Goal: Task Accomplishment & Management: Complete application form

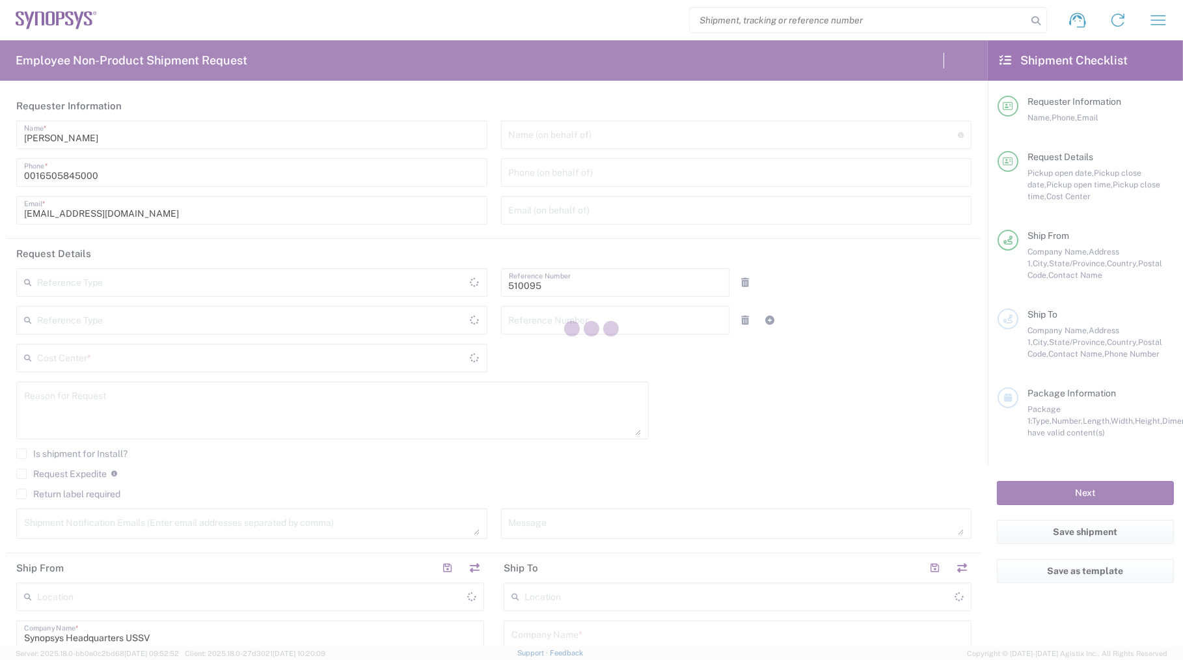
type input "Department"
type input "Delivered at Place"
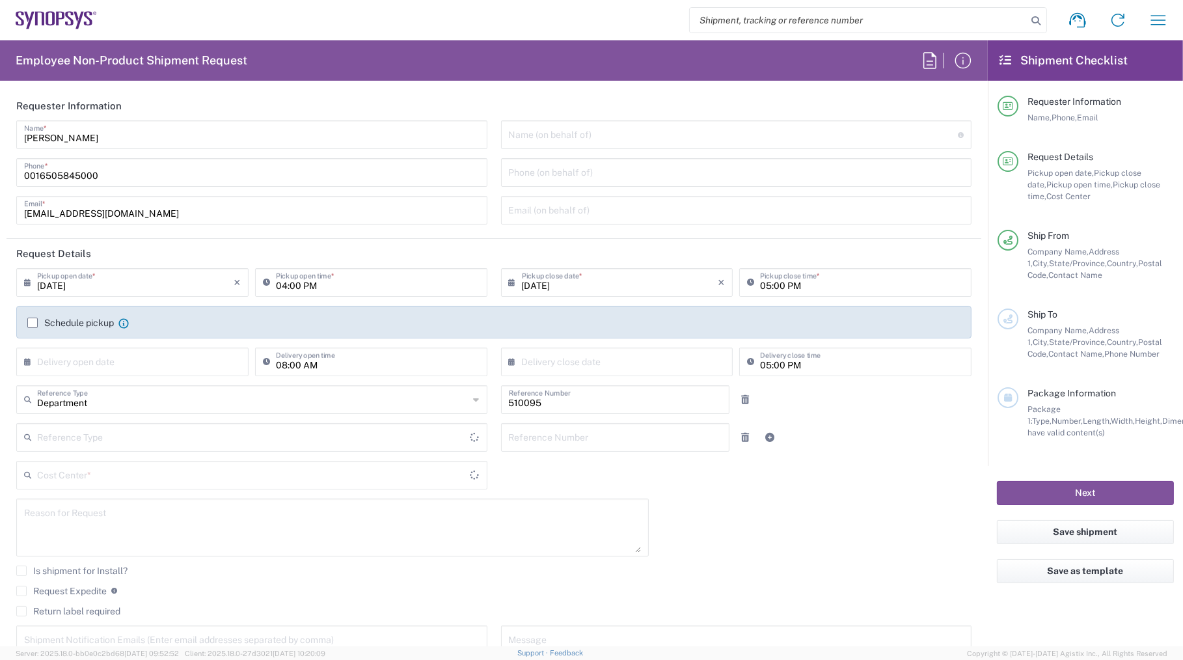
type input "[GEOGRAPHIC_DATA]"
type input "US01, SG, EM, R&D 510095"
type input "[US_STATE]"
type input "[GEOGRAPHIC_DATA]"
type input "Headquarters USSV"
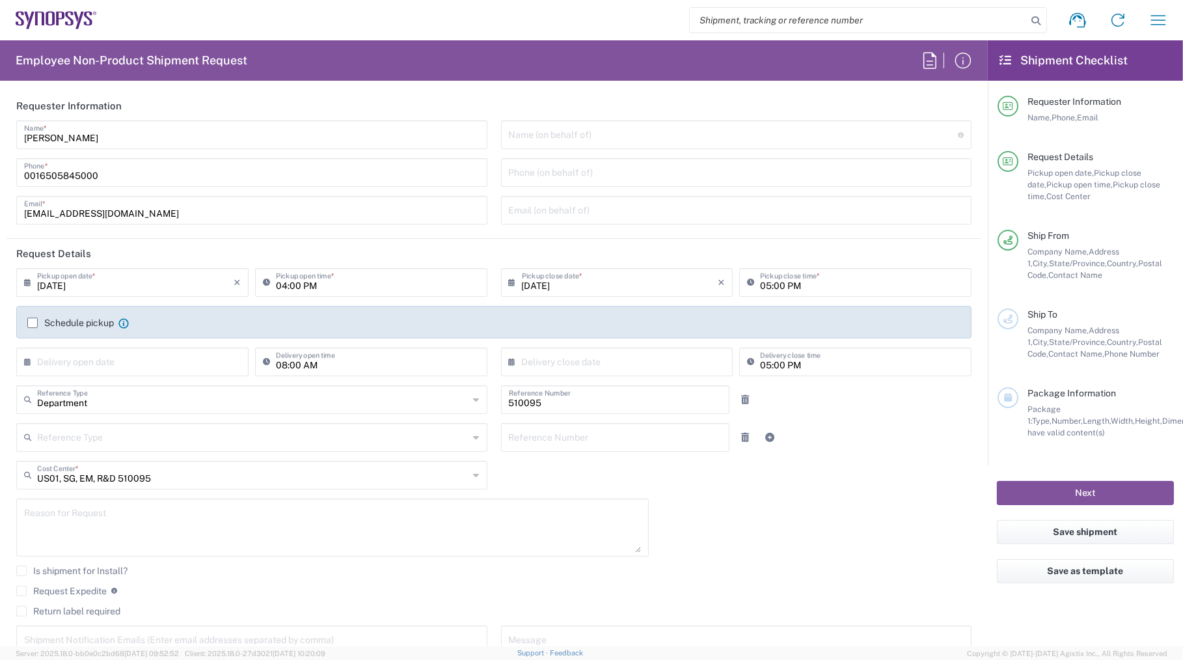
click at [24, 281] on icon at bounding box center [30, 282] width 13 height 21
click at [131, 360] on span "10" at bounding box center [136, 363] width 20 height 18
type input "[DATE]"
click at [325, 286] on input "04:00 PM" at bounding box center [378, 281] width 204 height 23
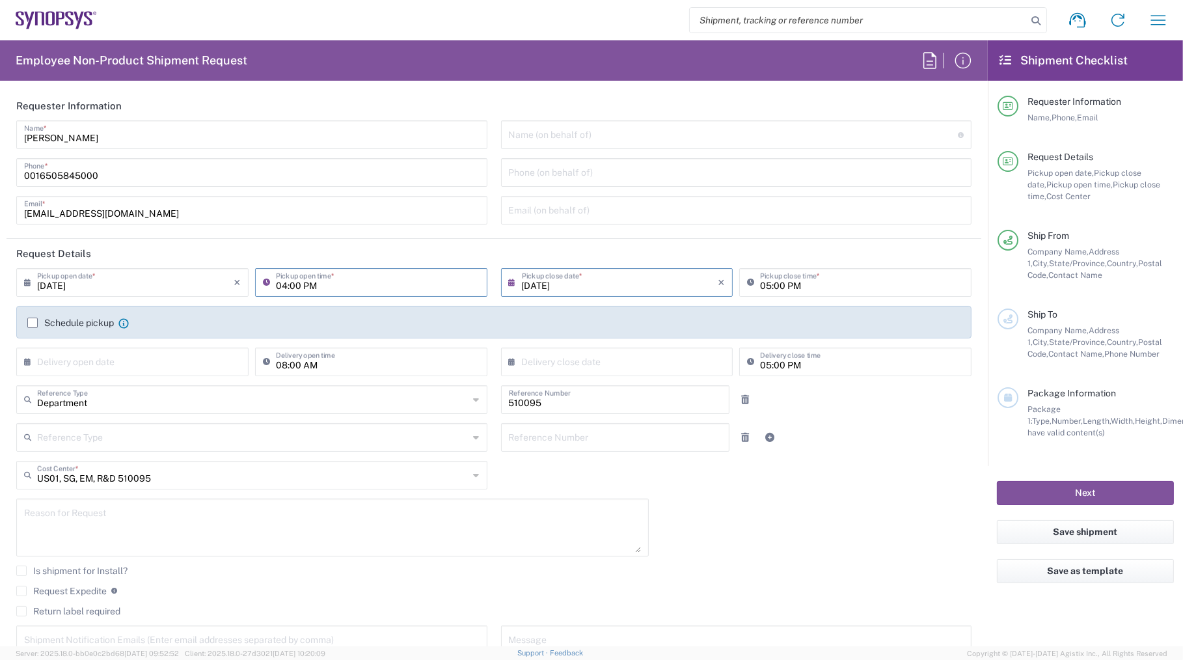
click at [311, 284] on input "04:00 PM" at bounding box center [378, 281] width 204 height 23
click at [279, 282] on input "04:00 AM" at bounding box center [378, 281] width 204 height 23
type input "10:00 AM"
click at [851, 451] on div "Reference Type Customer Ref Department Invoice Number Purchase Order RMA Refere…" at bounding box center [494, 442] width 969 height 38
click at [859, 413] on div "Department Reference Type Department Customer Ref Invoice Number Purchase Order…" at bounding box center [494, 404] width 969 height 38
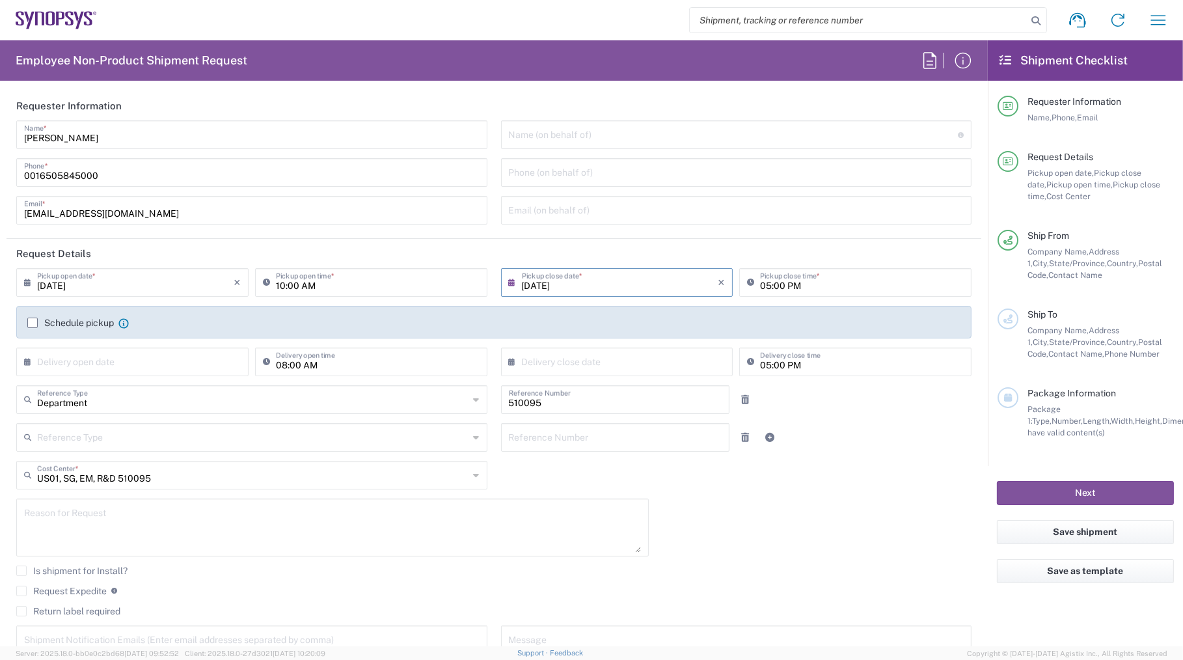
click at [718, 480] on div "[DATE] × Pickup open date * Cancel Apply 10:00 AM Pickup open time * [DATE] × P…" at bounding box center [494, 466] width 969 height 397
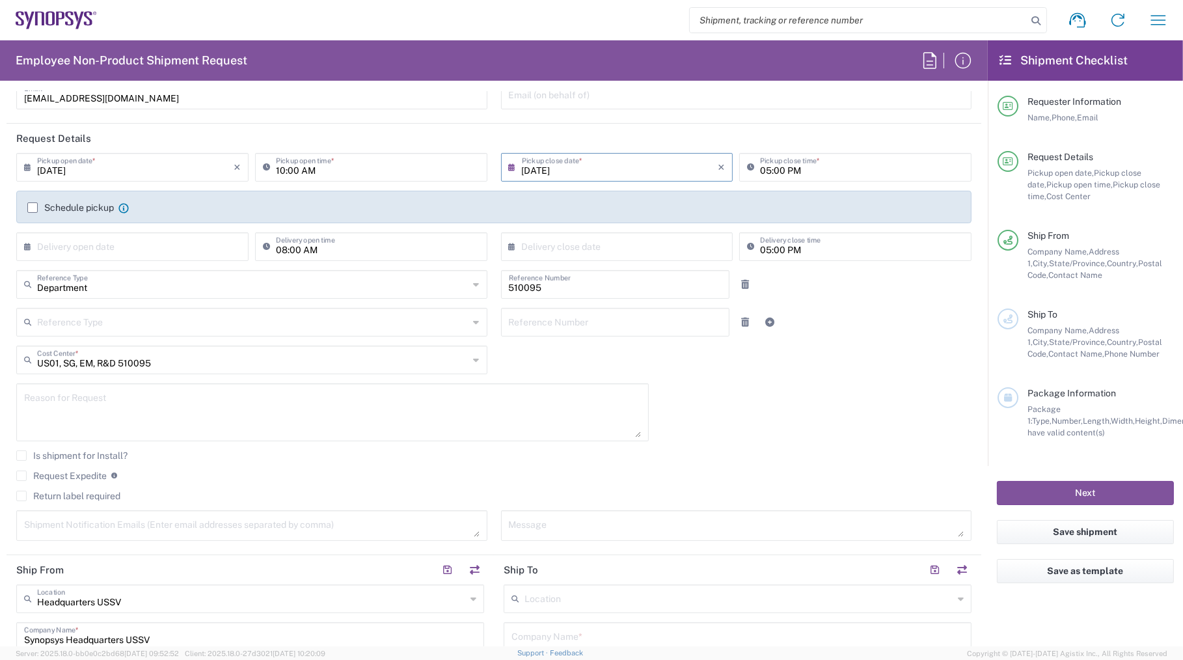
scroll to position [118, 0]
click at [59, 523] on textarea at bounding box center [252, 523] width 456 height 23
click at [68, 525] on textarea at bounding box center [252, 523] width 456 height 23
paste textarea "separk@ leeno .[DOMAIN_NAME]>"
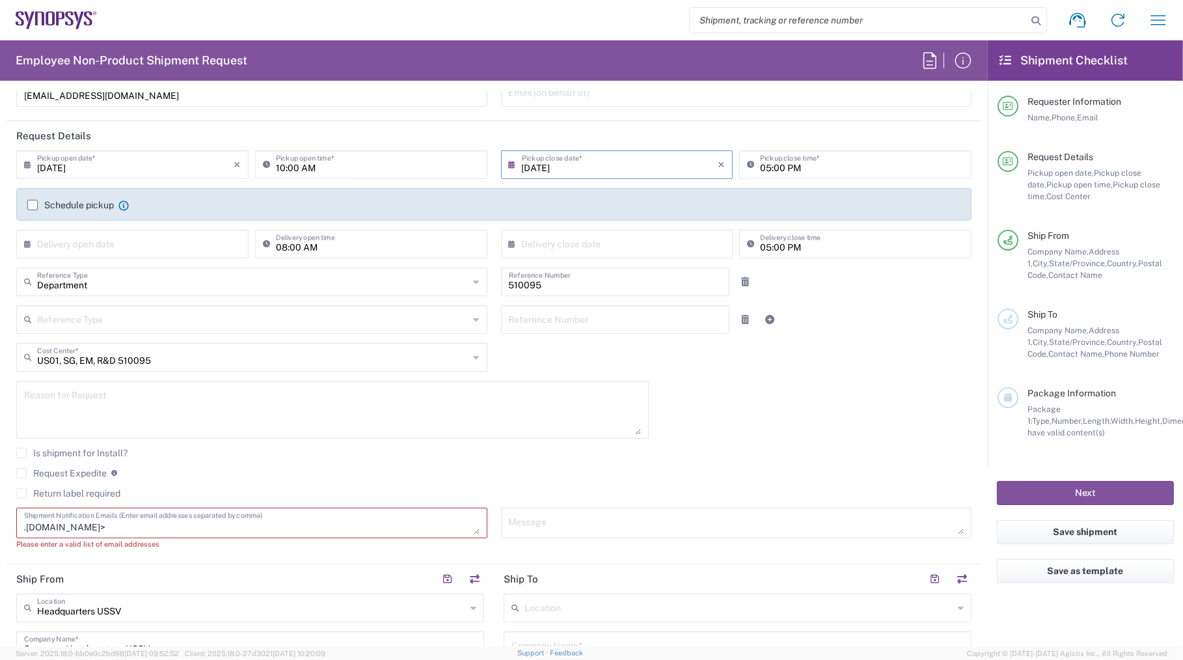
click at [49, 523] on textarea "separk@ leeno .[DOMAIN_NAME]>" at bounding box center [252, 523] width 456 height 23
paste textarea "[EMAIL_ADDRESS][DOMAIN_NAME]"
click at [126, 529] on textarea "separk@ leeno .[DOMAIN_NAME]> [EMAIL_ADDRESS][DOMAIN_NAME]," at bounding box center [252, 523] width 456 height 23
paste textarea "[EMAIL_ADDRESS][DOMAIN_NAME]"
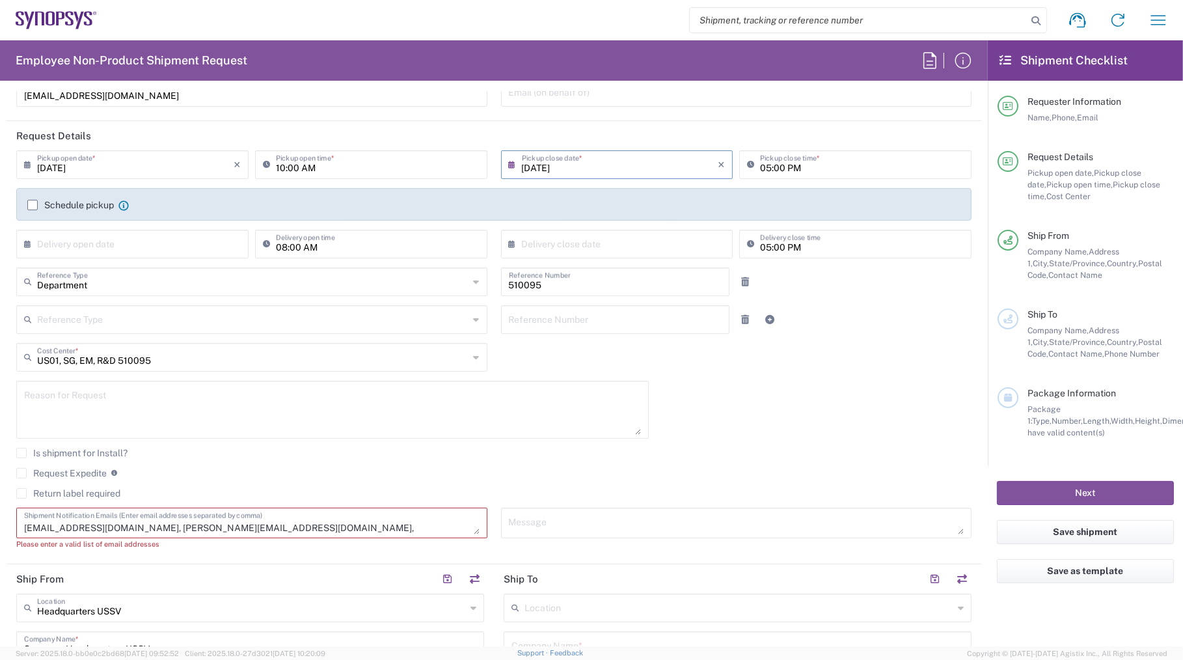
click at [209, 527] on textarea "separk@ leeno .[DOMAIN_NAME]> [EMAIL_ADDRESS][DOMAIN_NAME], [PERSON_NAME][EMAIL…" at bounding box center [252, 523] width 456 height 23
paste textarea "[PERSON_NAME][EMAIL_ADDRESS][PERSON_NAME][DOMAIN_NAME]"
type textarea "separk@ leeno .[DOMAIN_NAME]> [EMAIL_ADDRESS][DOMAIN_NAME], [EMAIL_ADDRESS][DOM…"
click at [346, 471] on agx-checkbox-control "Request Expedite If expedite is checked you will be unable to rate and book thi…" at bounding box center [493, 473] width 955 height 12
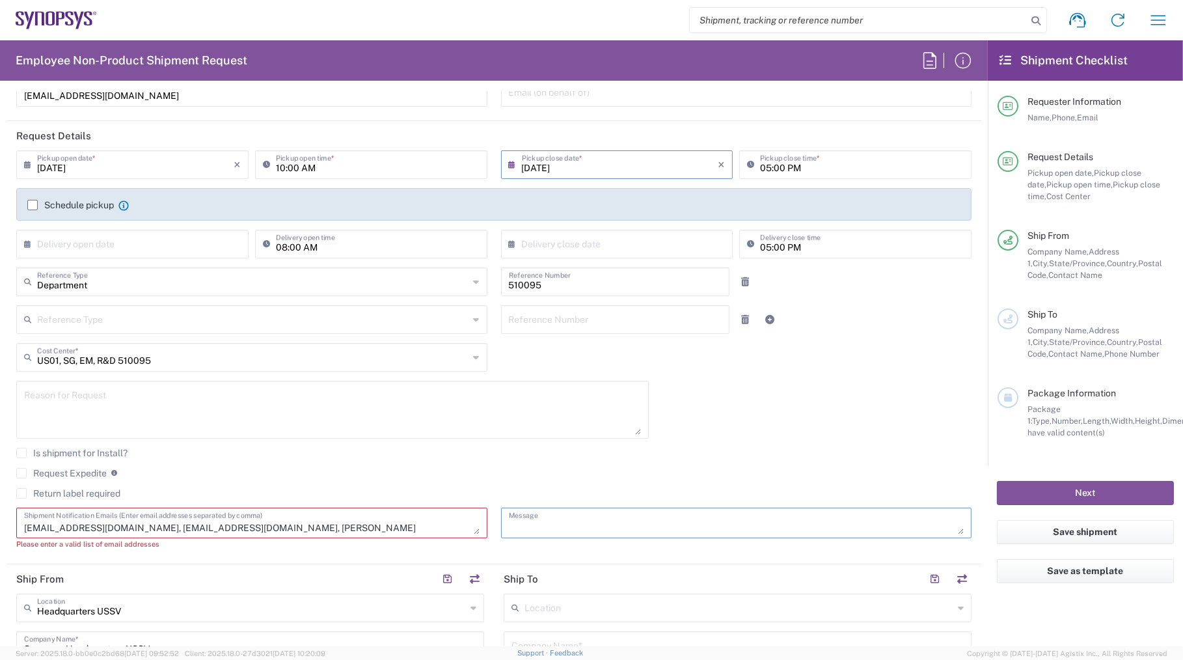
click at [540, 525] on textarea at bounding box center [737, 523] width 456 height 23
click at [509, 519] on textarea at bounding box center [737, 523] width 456 height 23
click at [659, 525] on textarea "Socket base and lid with two sample packages" at bounding box center [737, 523] width 456 height 23
click at [533, 472] on agx-checkbox-control "Request Expedite If expedite is checked you will be unable to rate and book thi…" at bounding box center [493, 473] width 955 height 12
click at [416, 462] on div "Is shipment for Install?" at bounding box center [493, 458] width 955 height 20
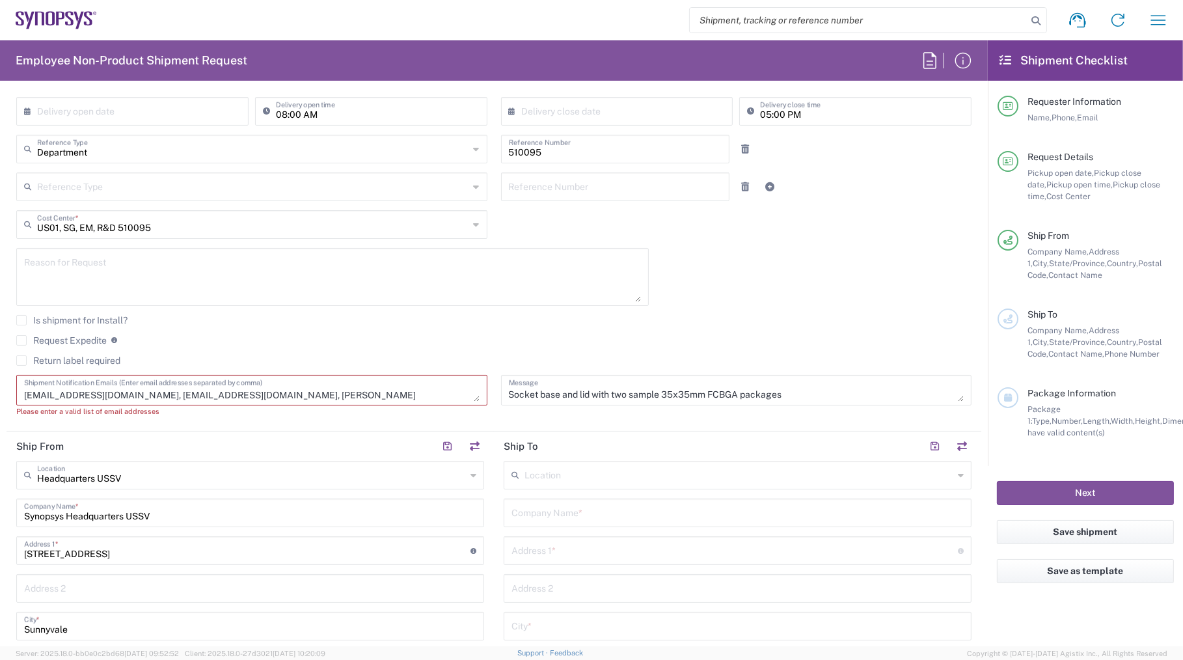
scroll to position [295, 0]
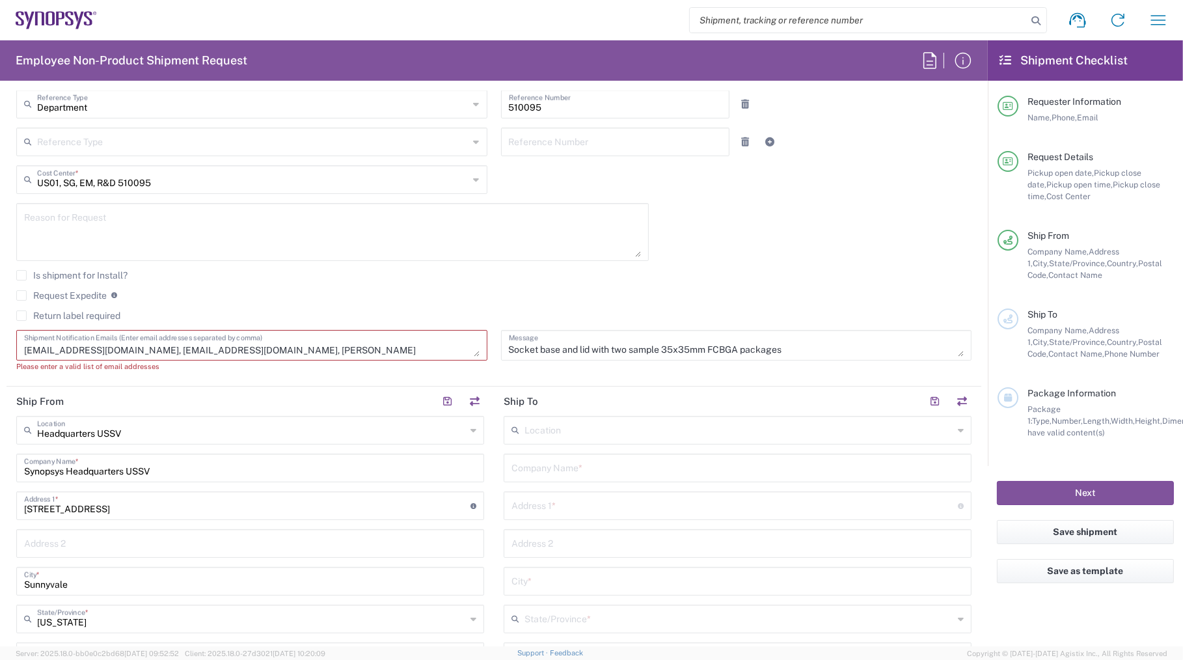
click at [181, 378] on div "separk@ leeno .[DOMAIN_NAME]> [EMAIL_ADDRESS][DOMAIN_NAME], [EMAIL_ADDRESS][DOM…" at bounding box center [252, 355] width 485 height 51
click at [256, 347] on textarea "separk@ leeno .[DOMAIN_NAME]> [EMAIL_ADDRESS][DOMAIN_NAME], [EMAIL_ADDRESS][DOM…" at bounding box center [252, 345] width 456 height 23
click at [788, 350] on textarea "Socket base and lid with two sample 35x35mm FCBGA packages" at bounding box center [737, 345] width 456 height 23
type textarea "Socket base and lid with two sample 35x35mm FCBGA packages (All must be returne…"
click at [513, 297] on agx-checkbox-control "Request Expedite If expedite is checked you will be unable to rate and book thi…" at bounding box center [493, 296] width 955 height 12
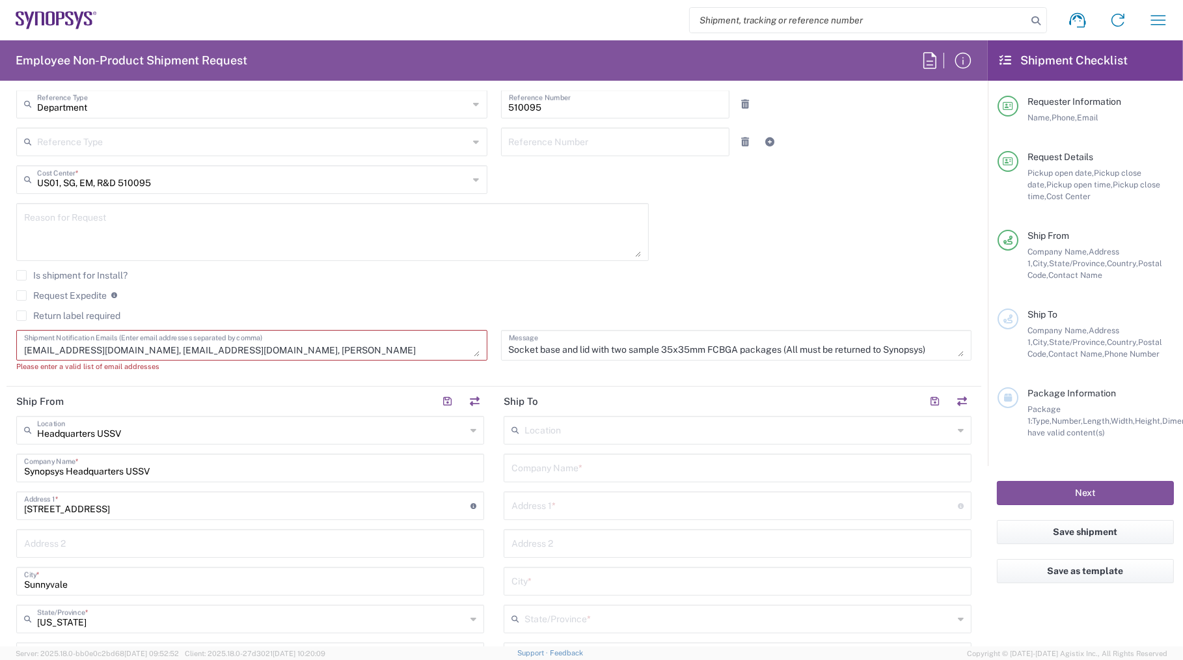
click at [345, 303] on div "Request Expedite If expedite is checked you will be unable to rate and book thi…" at bounding box center [493, 300] width 955 height 21
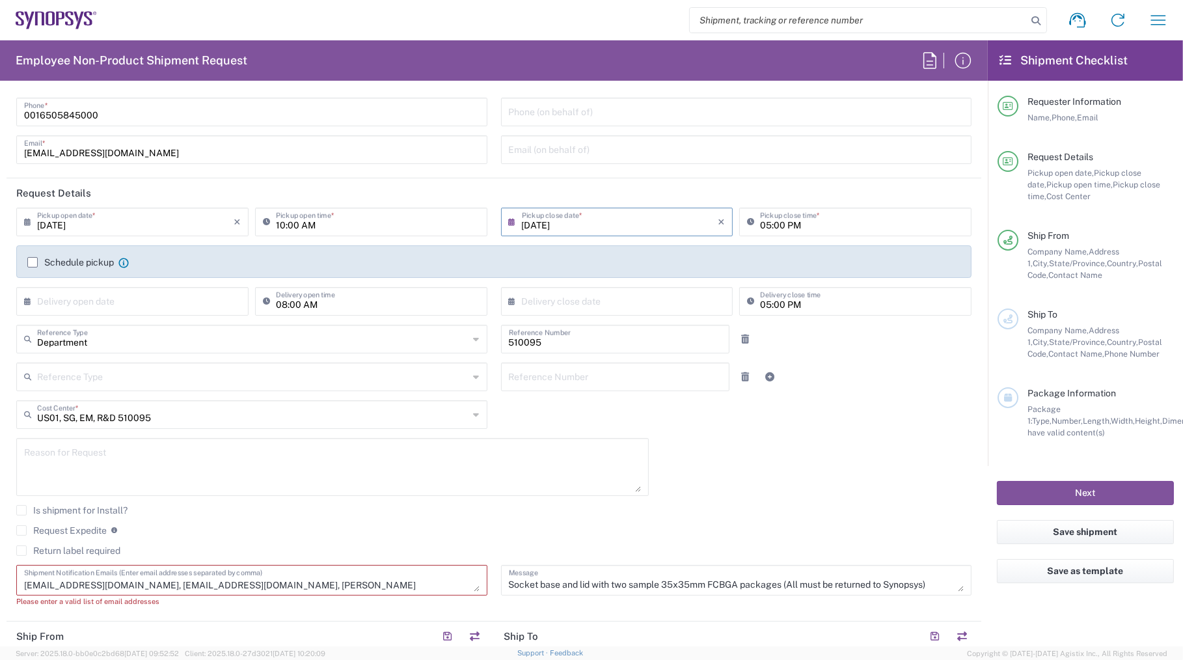
scroll to position [59, 0]
click at [359, 540] on div "Request Expedite If expedite is checked you will be unable to rate and book thi…" at bounding box center [493, 536] width 955 height 21
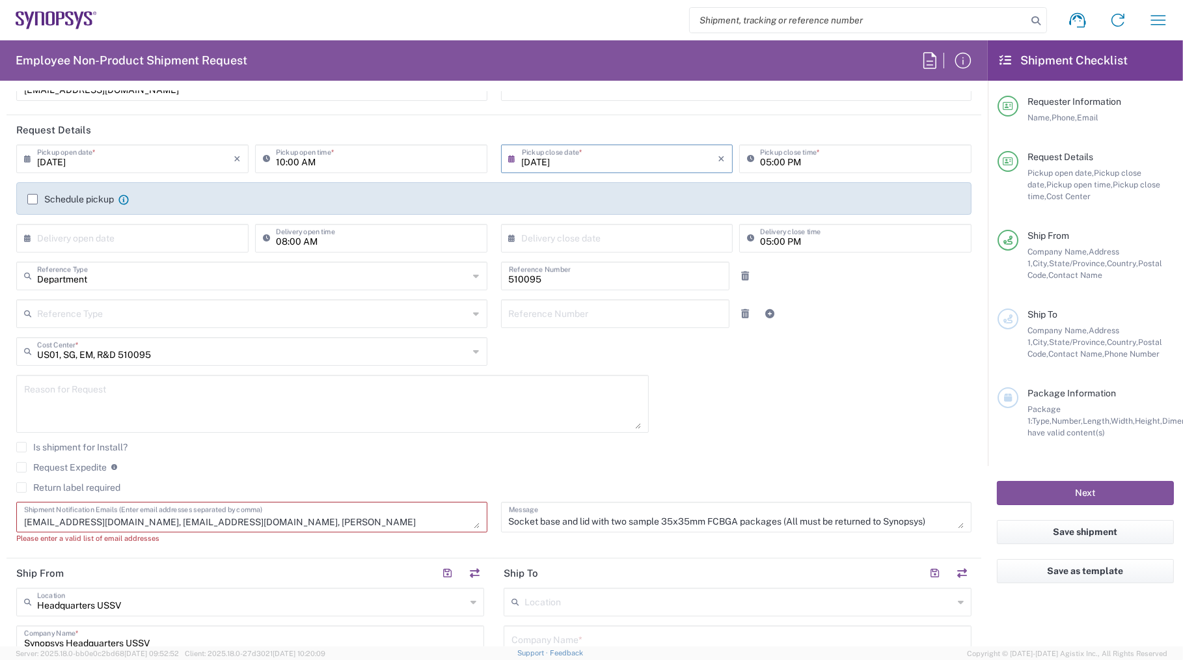
scroll to position [236, 0]
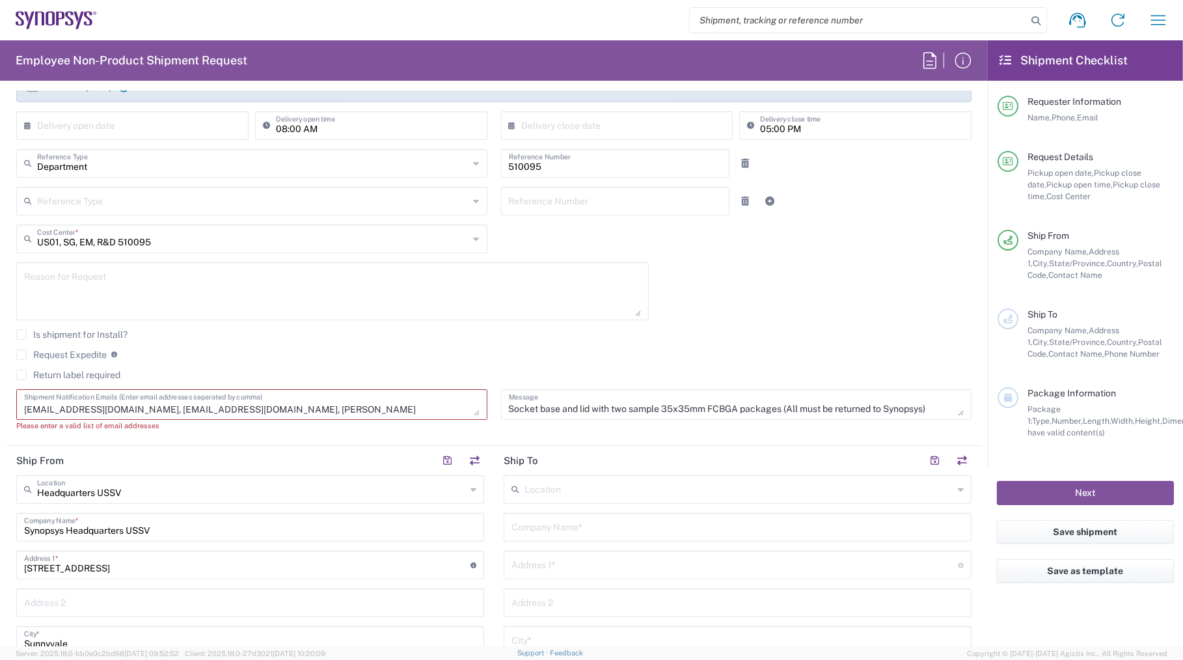
click at [345, 407] on textarea "separk@ leeno .[DOMAIN_NAME]> [EMAIL_ADDRESS][DOMAIN_NAME], [EMAIL_ADDRESS][DOM…" at bounding box center [252, 404] width 456 height 23
click at [110, 411] on textarea "separk@ leeno .[DOMAIN_NAME]> [EMAIL_ADDRESS][DOMAIN_NAME], [EMAIL_ADDRESS][DOM…" at bounding box center [252, 404] width 456 height 23
click at [217, 410] on textarea "separk@ leeno .[DOMAIN_NAME]> [EMAIL_ADDRESS][DOMAIN_NAME], [EMAIL_ADDRESS][DOM…" at bounding box center [252, 404] width 456 height 23
click at [194, 405] on textarea "separk@ leeno .[DOMAIN_NAME]> [EMAIL_ADDRESS][DOMAIN_NAME], [EMAIL_ADDRESS][DOM…" at bounding box center [252, 404] width 456 height 23
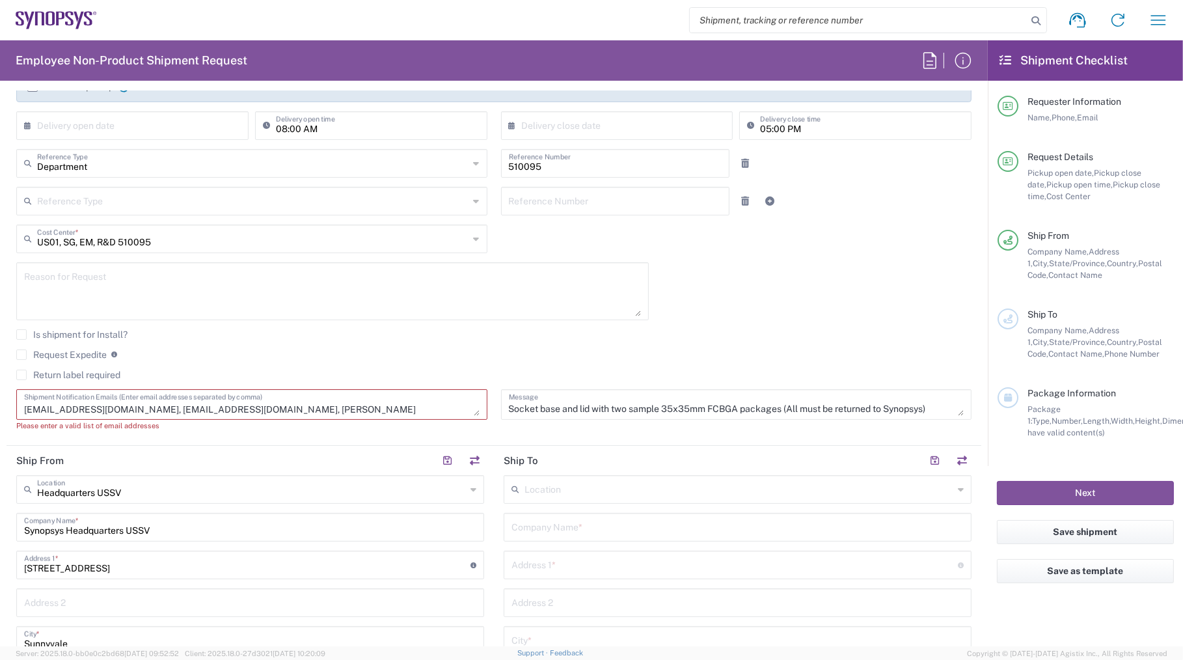
click at [197, 405] on textarea "separk@ leeno .[DOMAIN_NAME]> [EMAIL_ADDRESS][DOMAIN_NAME], [EMAIL_ADDRESS][DOM…" at bounding box center [252, 404] width 456 height 23
click at [235, 405] on textarea "separk@ leeno .[DOMAIN_NAME]> [EMAIL_ADDRESS][DOMAIN_NAME], [PERSON_NAME][EMAIL…" at bounding box center [252, 404] width 456 height 23
click at [350, 357] on agx-checkbox-control "Request Expedite If expedite is checked you will be unable to rate and book thi…" at bounding box center [493, 355] width 955 height 12
click at [85, 410] on textarea "separk@ leeno .[DOMAIN_NAME]> [EMAIL_ADDRESS][DOMAIN_NAME], [PERSON_NAME][EMAIL…" at bounding box center [252, 404] width 456 height 23
drag, startPoint x: 59, startPoint y: 408, endPoint x: 103, endPoint y: 409, distance: 44.3
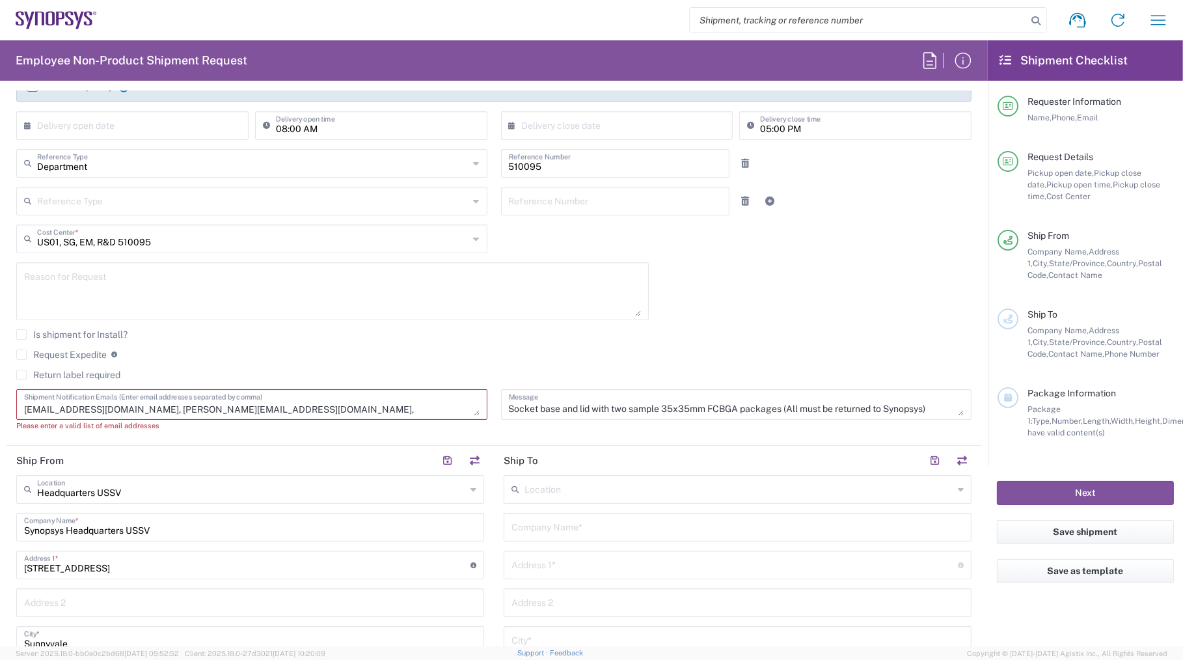
click at [103, 409] on textarea "separk@ leeno .[DOMAIN_NAME]> [EMAIL_ADDRESS][DOMAIN_NAME], [PERSON_NAME][EMAIL…" at bounding box center [252, 404] width 456 height 23
drag, startPoint x: 143, startPoint y: 403, endPoint x: 196, endPoint y: 410, distance: 53.1
click at [196, 410] on textarea "separk@ leeno .[DOMAIN_NAME]> [EMAIL_ADDRESS][DOMAIN_NAME], [PERSON_NAME][EMAIL…" at bounding box center [252, 404] width 456 height 23
click at [151, 412] on textarea "separk@ leeno .[DOMAIN_NAME]> [EMAIL_ADDRESS][DOMAIN_NAME], [PERSON_NAME][EMAIL…" at bounding box center [252, 404] width 456 height 23
click at [131, 409] on textarea "separk@ leeno .[DOMAIN_NAME]> [EMAIL_ADDRESS][DOMAIN_NAME], [PERSON_NAME][EMAIL…" at bounding box center [252, 404] width 456 height 23
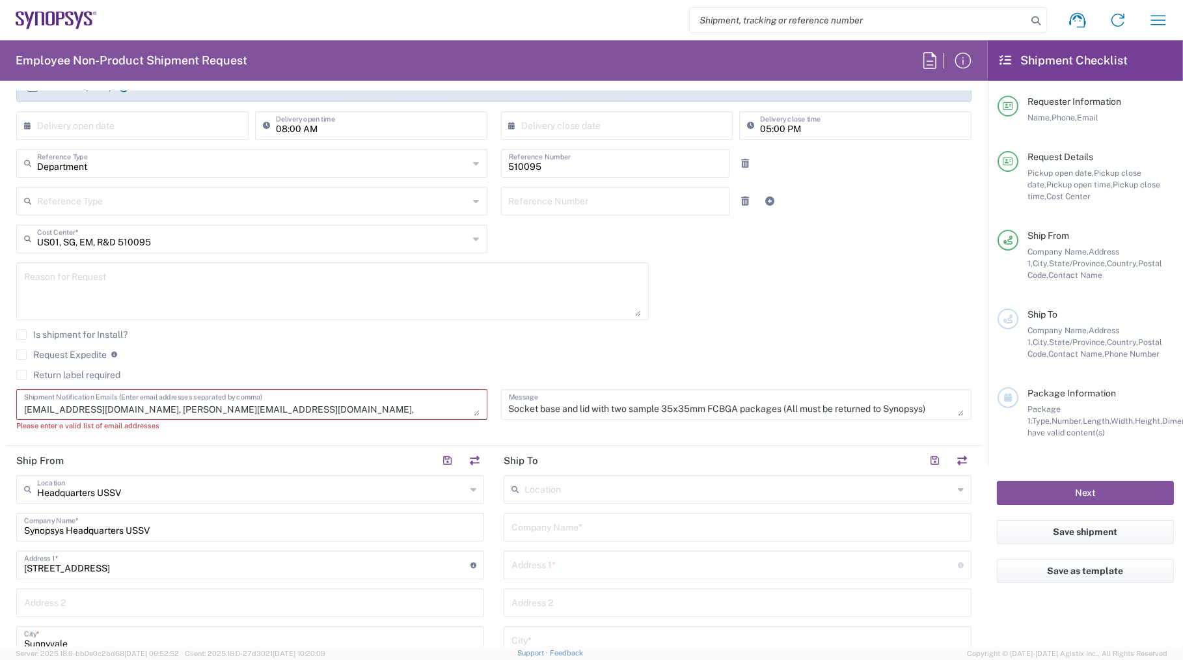
click at [144, 410] on textarea "separk@ leeno .[DOMAIN_NAME]> [EMAIL_ADDRESS][DOMAIN_NAME], [PERSON_NAME][EMAIL…" at bounding box center [252, 404] width 456 height 23
click at [61, 403] on textarea "separk@ leeno .[DOMAIN_NAME]> [EMAIL_ADDRESS][DOMAIN_NAME], [PERSON_NAME][EMAIL…" at bounding box center [252, 404] width 456 height 23
drag, startPoint x: 110, startPoint y: 408, endPoint x: 397, endPoint y: 420, distance: 287.3
click at [397, 420] on agx-text-control "separk@ leeno .[DOMAIN_NAME]> [EMAIL_ADDRESS][DOMAIN_NAME], [EMAIL_ADDRESS][DOM…" at bounding box center [251, 410] width 471 height 42
click at [303, 353] on agx-checkbox-control "Request Expedite If expedite is checked you will be unable to rate and book thi…" at bounding box center [493, 355] width 955 height 12
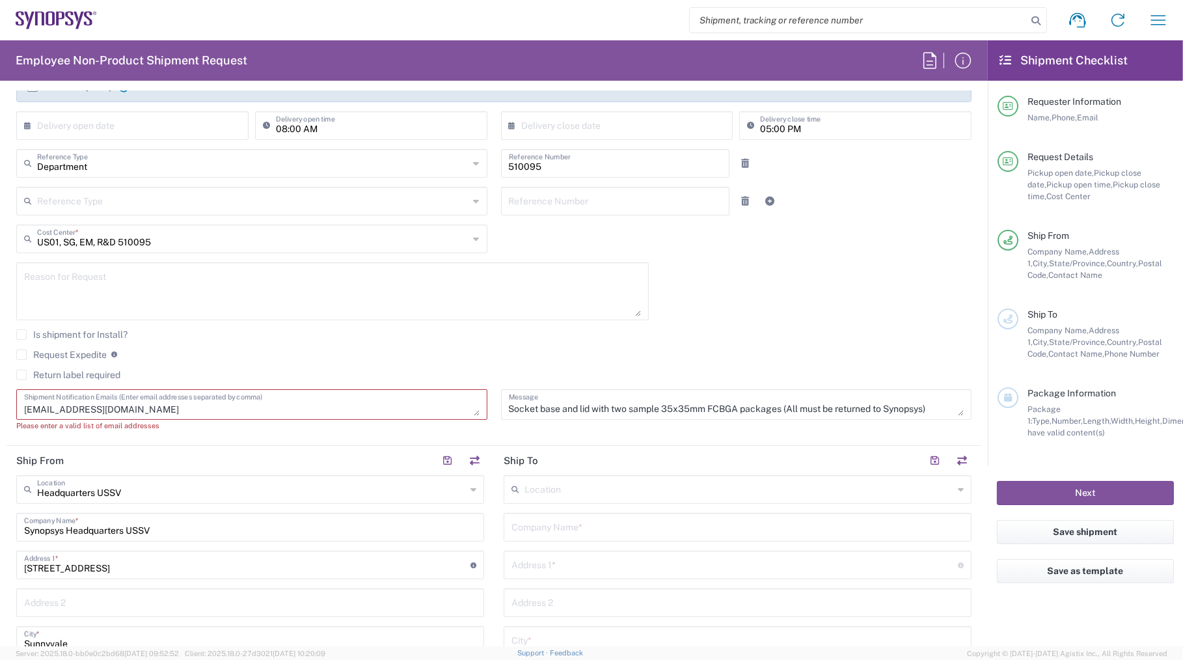
click at [125, 408] on textarea "separk@ leeno .[DOMAIN_NAME]> [EMAIL_ADDRESS][DOMAIN_NAME]" at bounding box center [252, 404] width 456 height 23
click at [180, 400] on textarea "separk@ leeno .[DOMAIN_NAME]> [EMAIL_ADDRESS][DOMAIN_NAME]" at bounding box center [252, 404] width 456 height 23
drag, startPoint x: 184, startPoint y: 410, endPoint x: 9, endPoint y: 403, distance: 174.6
click at [13, 400] on div "separk@ leeno .[DOMAIN_NAME]> [EMAIL_ADDRESS][DOMAIN_NAME] Shipment Notificatio…" at bounding box center [252, 414] width 485 height 51
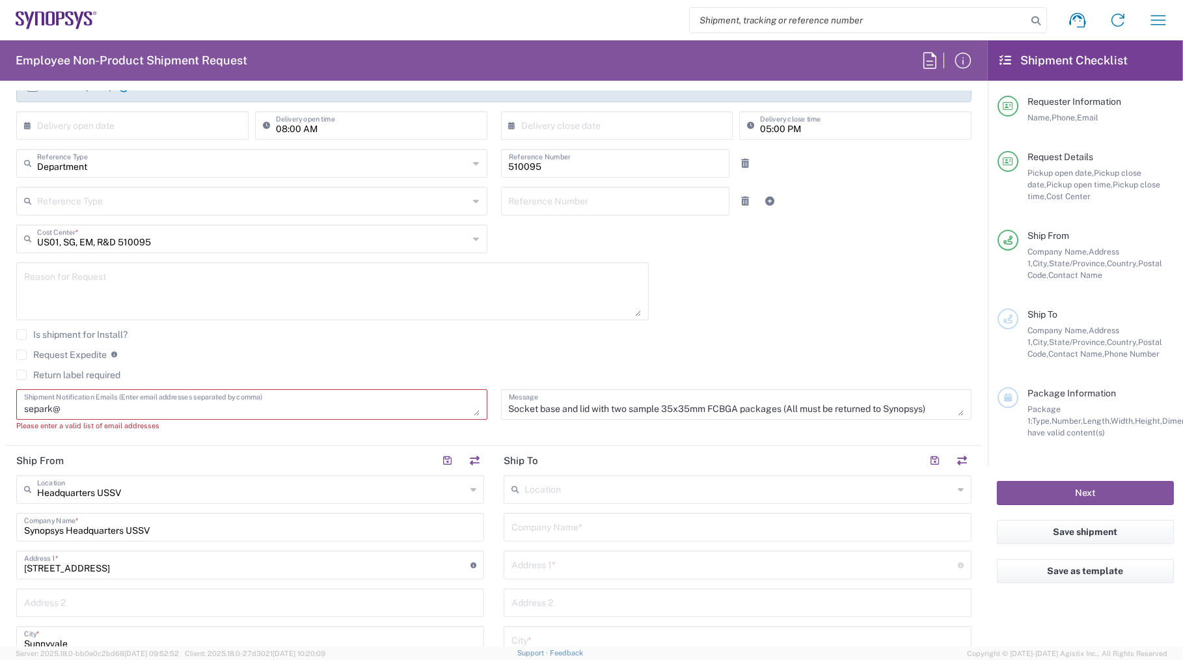
click at [85, 410] on textarea "separk@ leeno .[DOMAIN_NAME]> [EMAIL_ADDRESS][DOMAIN_NAME]" at bounding box center [252, 404] width 456 height 23
drag, startPoint x: 114, startPoint y: 411, endPoint x: 8, endPoint y: 404, distance: 106.3
click at [12, 403] on div "separk@ leeno .[DOMAIN_NAME]> [EMAIL_ADDRESS][DOMAIN_NAME] Shipment Notificatio…" at bounding box center [252, 414] width 485 height 51
click at [125, 411] on textarea "separk@ leeno .[DOMAIN_NAME]> [EMAIL_ADDRESS][DOMAIN_NAME]" at bounding box center [252, 404] width 456 height 23
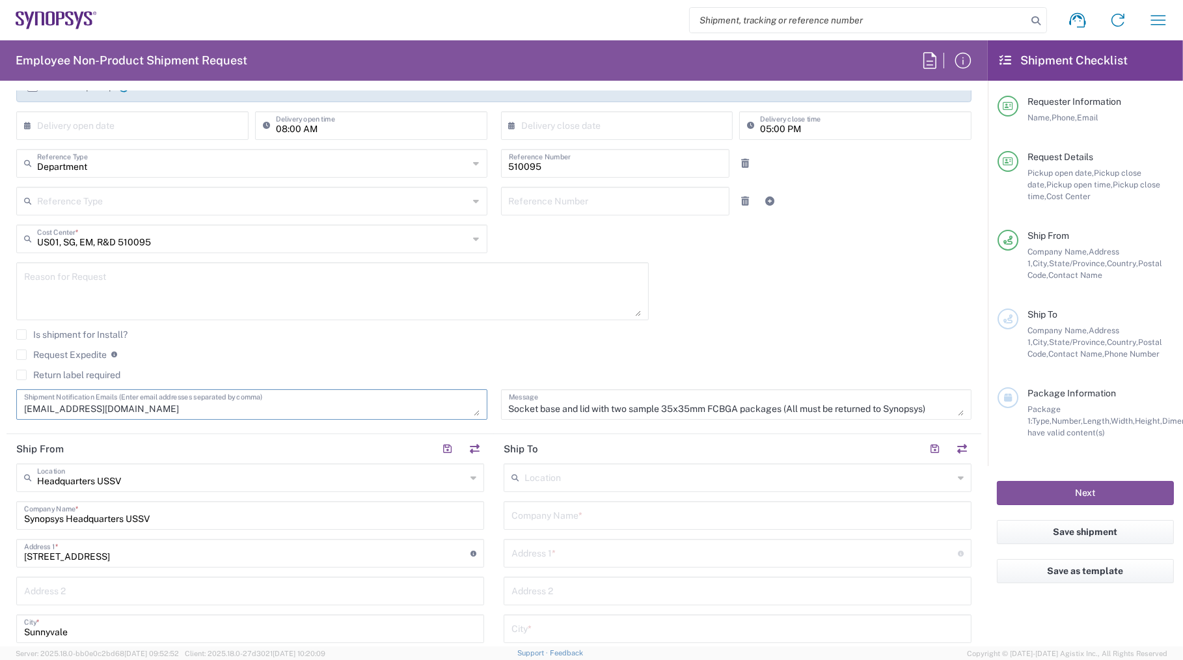
scroll to position [0, 0]
click at [137, 407] on textarea "[EMAIL_ADDRESS][DOMAIN_NAME]" at bounding box center [252, 404] width 456 height 23
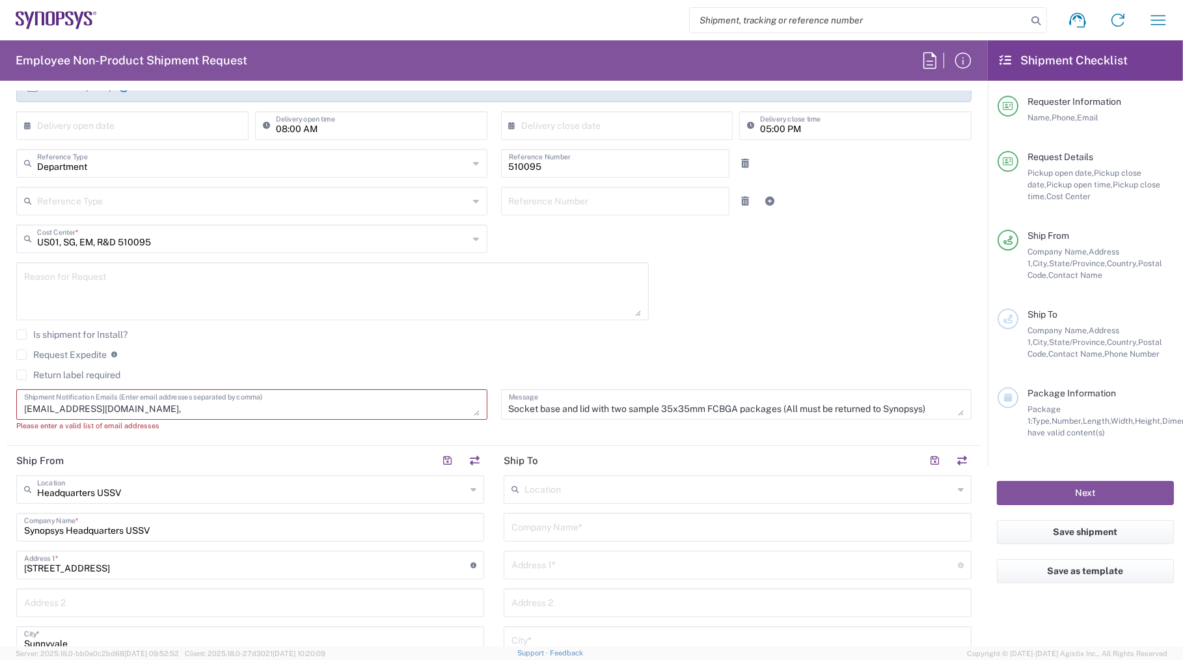
paste textarea "[EMAIL_ADDRESS][DOMAIN_NAME], [PERSON_NAME][DOMAIN_NAME][EMAIL_ADDRESS][PERSON_…"
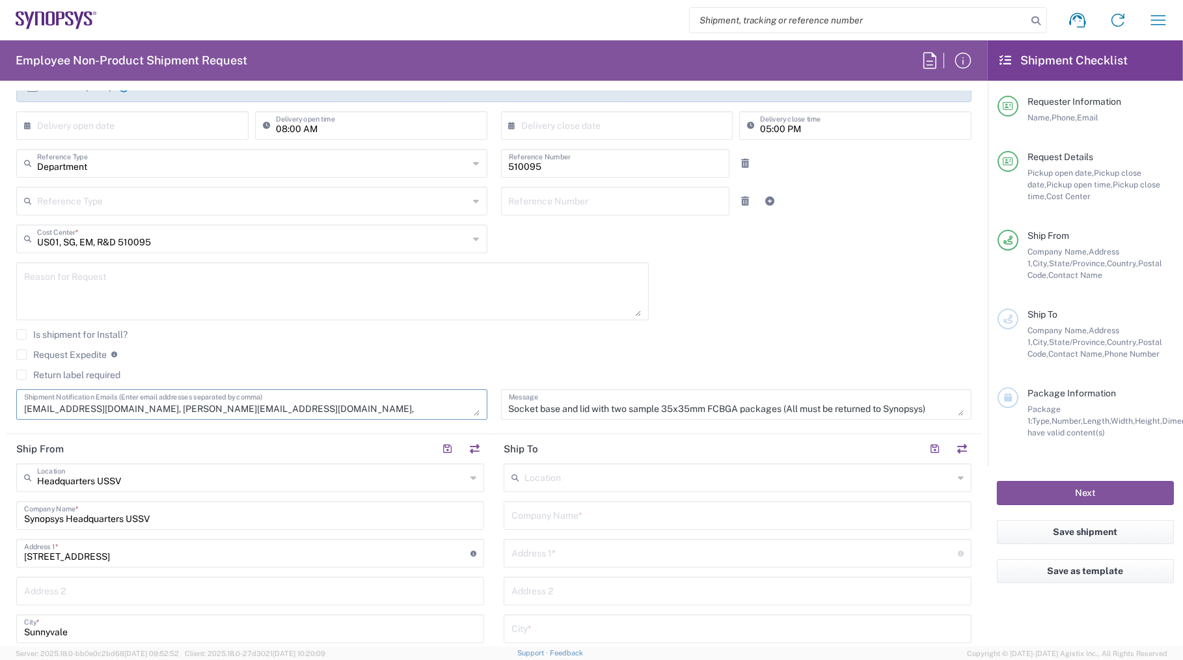
type textarea "[EMAIL_ADDRESS][DOMAIN_NAME], [PERSON_NAME][EMAIL_ADDRESS][DOMAIN_NAME], [PERSO…"
click at [297, 370] on agx-checkbox-control "Return label required" at bounding box center [493, 375] width 955 height 10
click at [373, 373] on agx-checkbox-control "Return label required" at bounding box center [493, 375] width 955 height 10
click at [393, 360] on div "Request Expedite If expedite is checked you will be unable to rate and book thi…" at bounding box center [493, 359] width 955 height 21
click at [122, 269] on textarea at bounding box center [332, 291] width 617 height 50
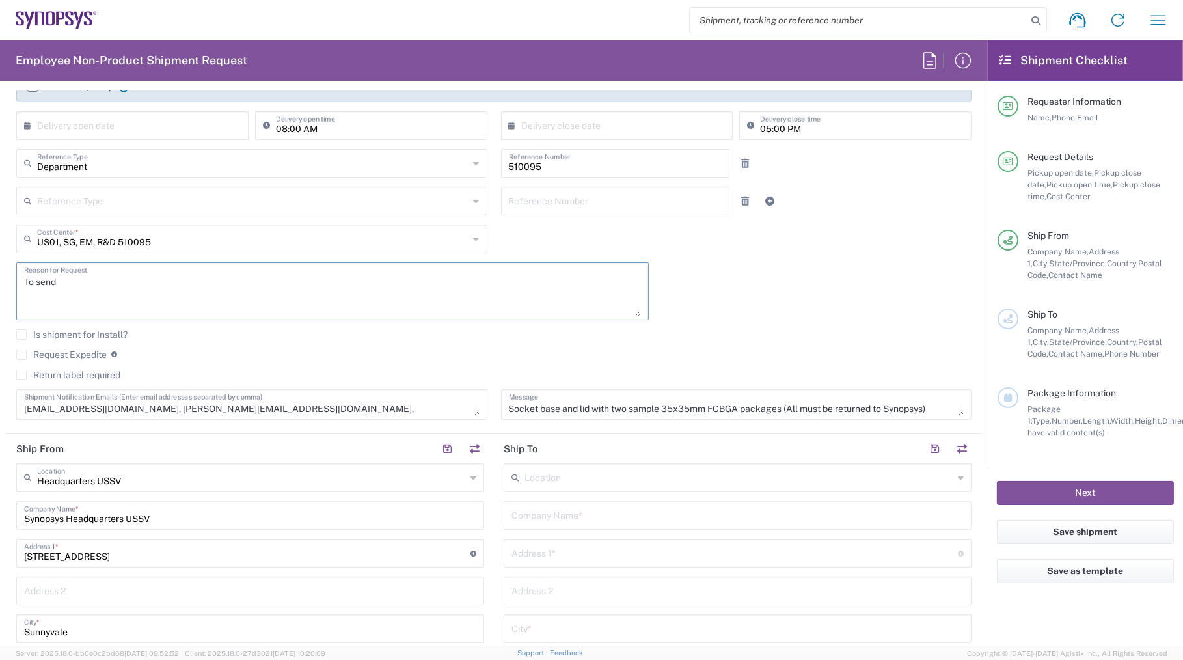
type textarea "To send"
drag, startPoint x: 506, startPoint y: 404, endPoint x: 588, endPoint y: 405, distance: 82.0
click at [588, 405] on textarea "Socket base and lid with two sample 35x35mm FCBGA packages (All must be returne…" at bounding box center [737, 404] width 456 height 23
click at [509, 406] on textarea "Socket base and lid with two sample 35x35mm FCBGA packages (All must be returne…" at bounding box center [737, 404] width 456 height 23
click at [581, 405] on textarea "A socket base and lid with two sample 35x35mm FCBGA packages (All must be retur…" at bounding box center [737, 404] width 456 height 23
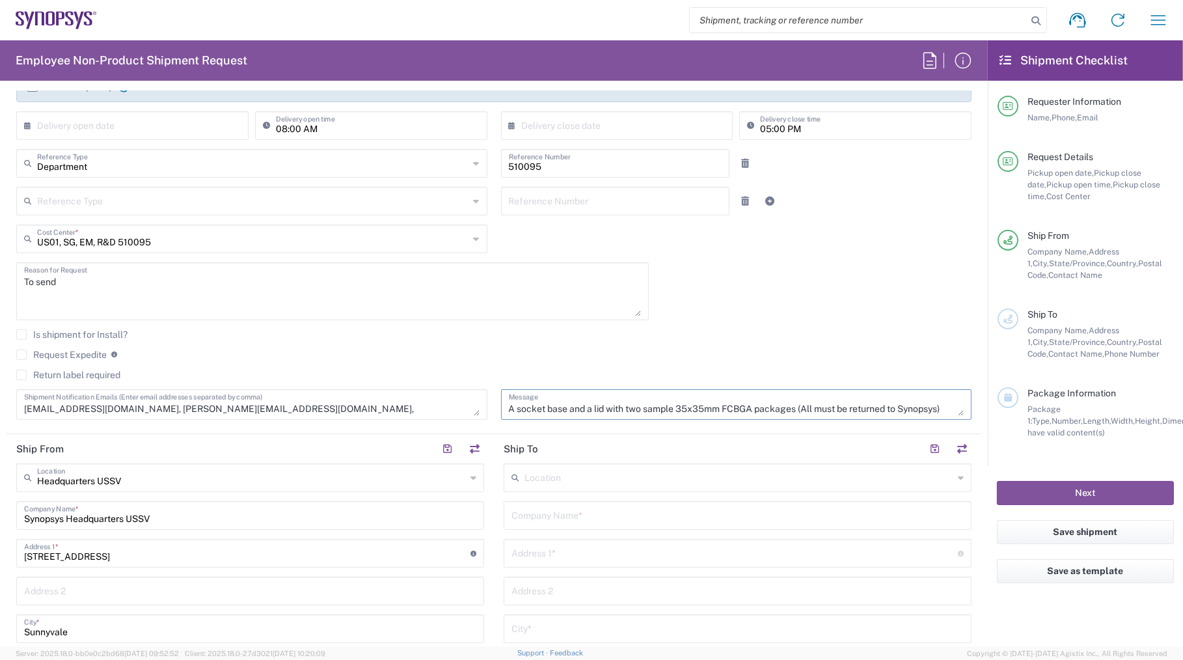
drag, startPoint x: 506, startPoint y: 408, endPoint x: 793, endPoint y: 410, distance: 287.0
click at [793, 410] on textarea "A socket base and a lid with two sample 35x35mm FCBGA packages (All must be ret…" at bounding box center [737, 404] width 456 height 23
type textarea "A socket base and a lid with two sample 35x35mm FCBGA packages (All must be ret…"
click at [68, 277] on textarea "To send" at bounding box center [332, 291] width 617 height 50
paste textarea "A socket base and a lid with two sample 35x35mm FCBGA packages"
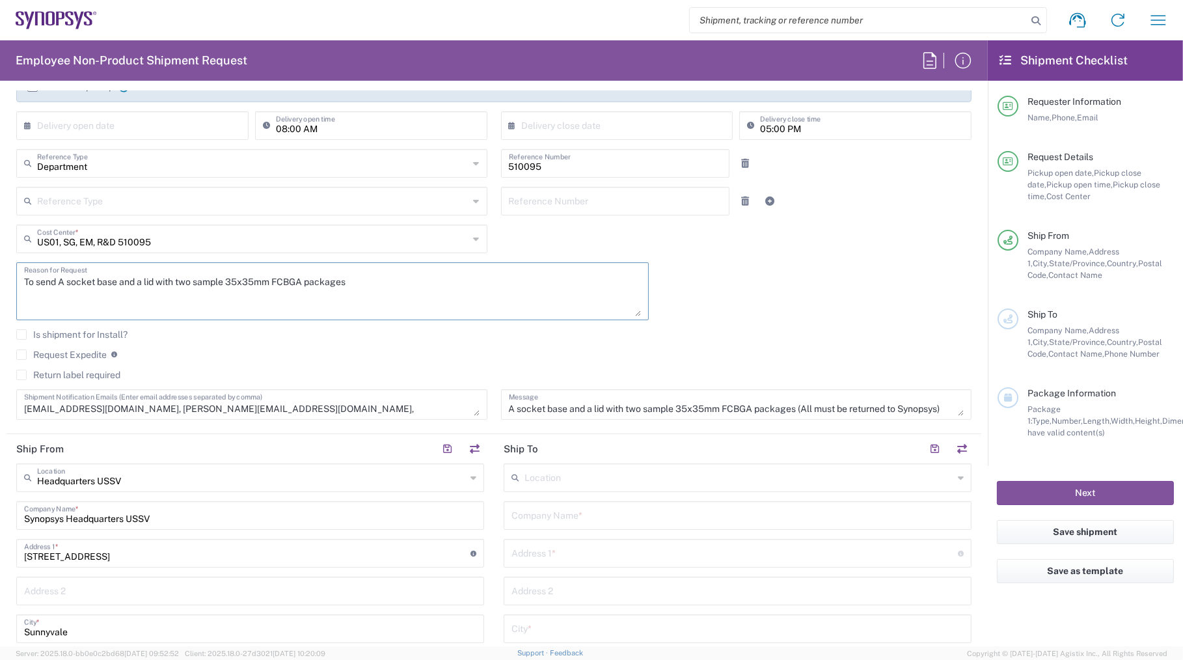
click at [61, 282] on textarea "To send A socket base and a lid with two sample 35x35mm FCBGA packages" at bounding box center [332, 291] width 617 height 50
click at [180, 280] on textarea "To send a socket base and a lid with two sample 35x35mm FCBGA packages" at bounding box center [332, 291] width 617 height 50
click at [301, 287] on textarea "To send a socket base and a lid with two sample 35x35mm FCBGA packages" at bounding box center [332, 291] width 617 height 50
type textarea "To send a socket base and a lid with two sample 35x35mm FCBGA packages"
click at [368, 341] on div "Is shipment for Install?" at bounding box center [493, 339] width 955 height 20
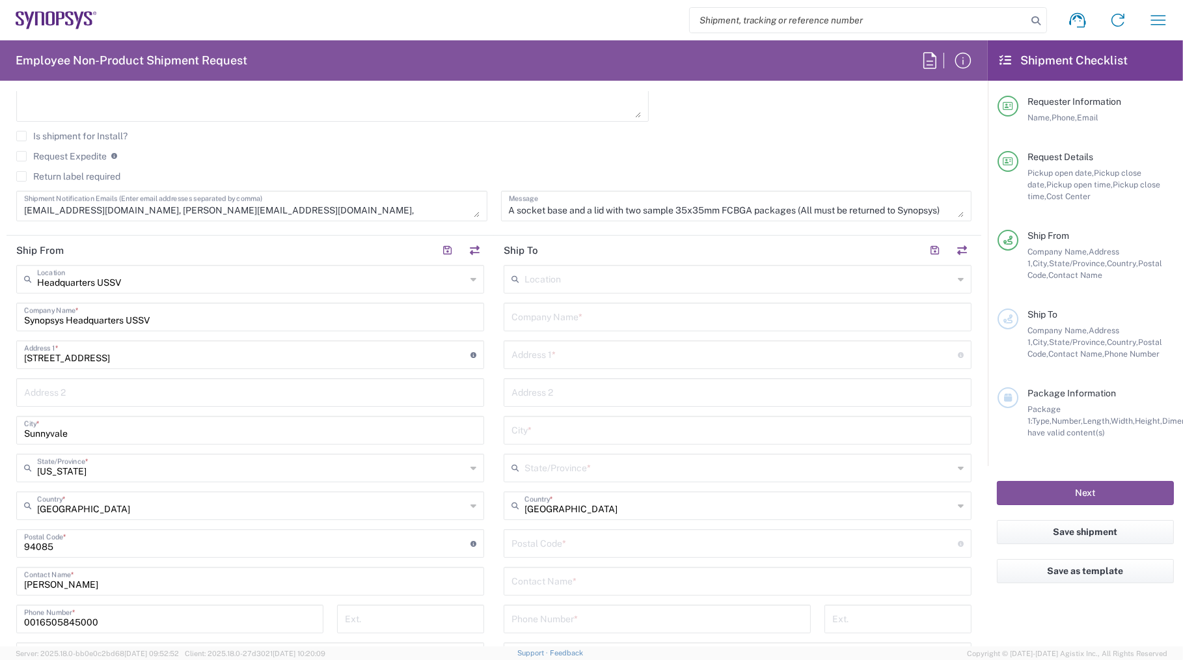
scroll to position [414, 0]
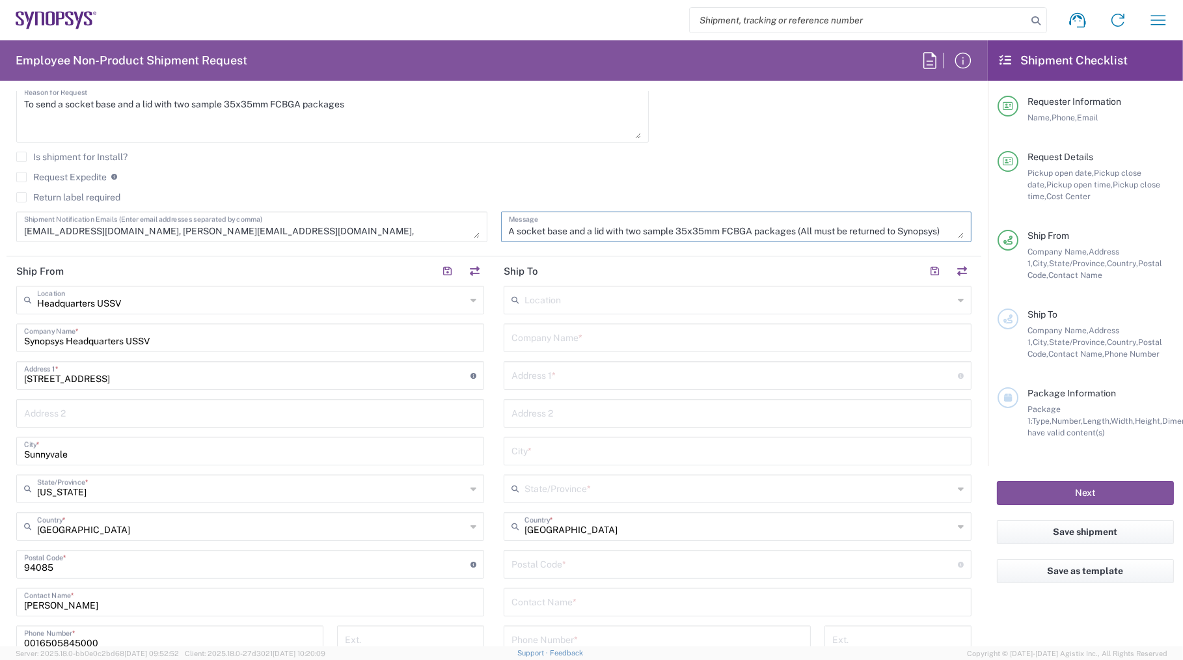
click at [513, 231] on textarea "A socket base and a lid with two sample 35x35mm FCBGA packages (All must be ret…" at bounding box center [737, 226] width 456 height 23
type textarea "A Unitechno socket base and a lid with two sample 35x35mm FCBGA packages (All m…"
click at [399, 182] on div "Request Expedite If expedite is checked you will be unable to rate and book thi…" at bounding box center [493, 181] width 955 height 21
click at [66, 104] on textarea "To send a socket base and a lid with two sample 35x35mm FCBGA packages" at bounding box center [332, 114] width 617 height 50
type textarea "To send a Unitechno socket base and a lid with two sample 35x35mm FCBGA packages"
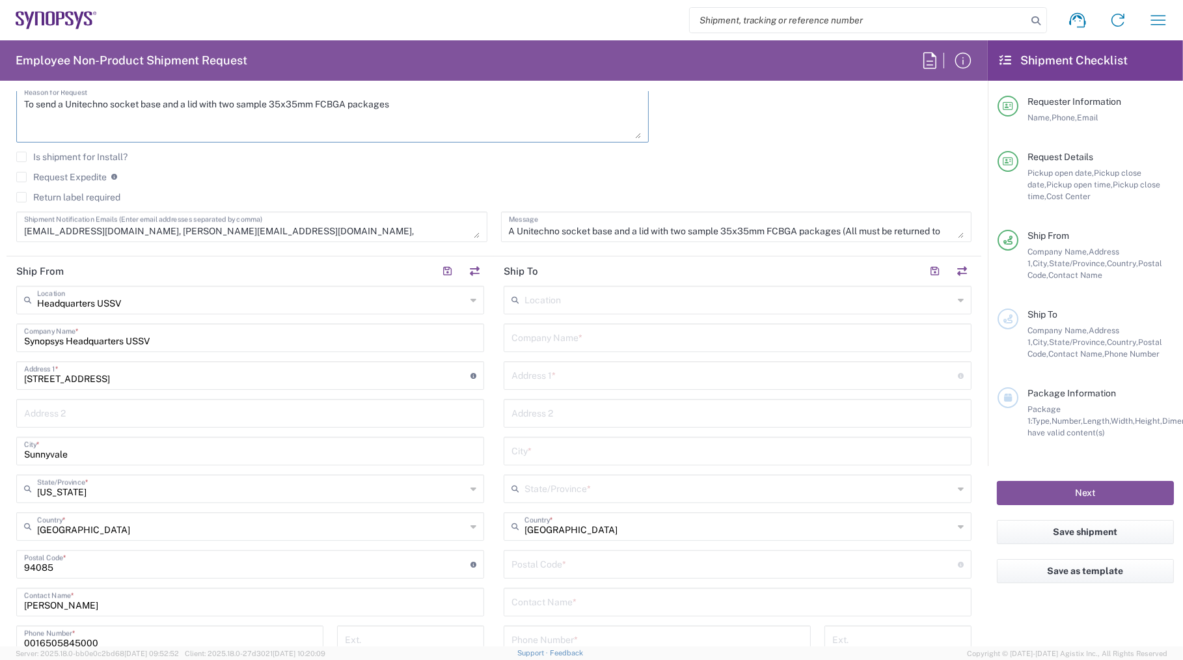
click at [350, 165] on div "Is shipment for Install?" at bounding box center [493, 162] width 955 height 20
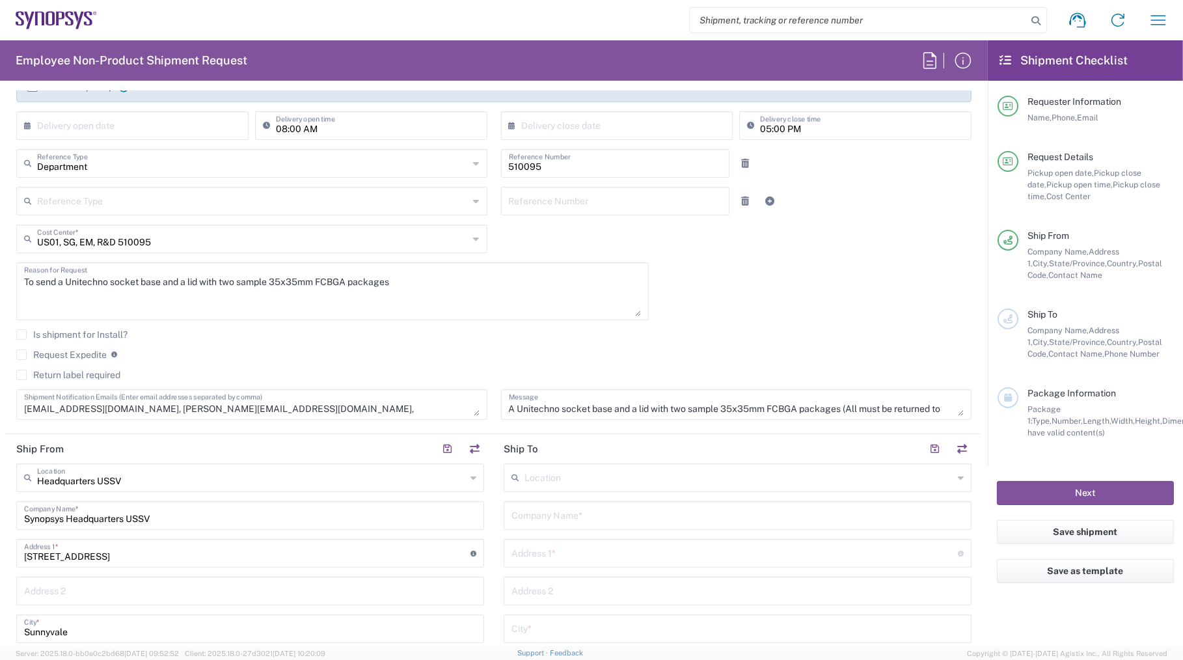
scroll to position [532, 0]
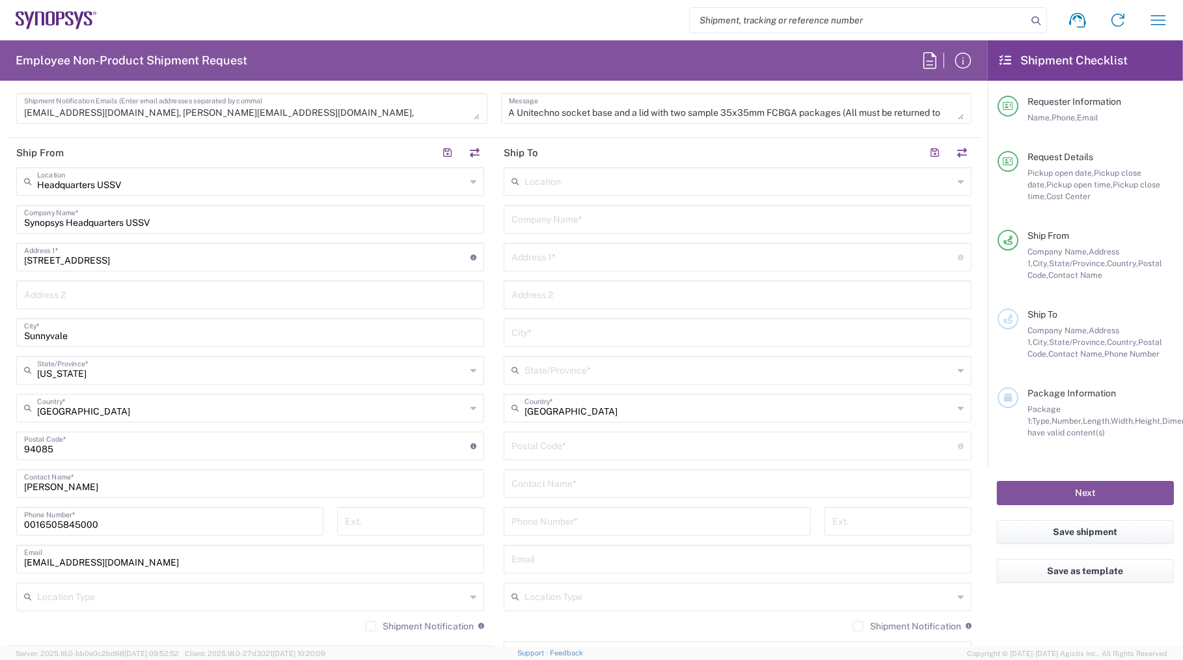
click at [570, 219] on input "text" at bounding box center [738, 218] width 452 height 23
type input "Leeno"
click at [554, 262] on input "text" at bounding box center [735, 256] width 446 height 23
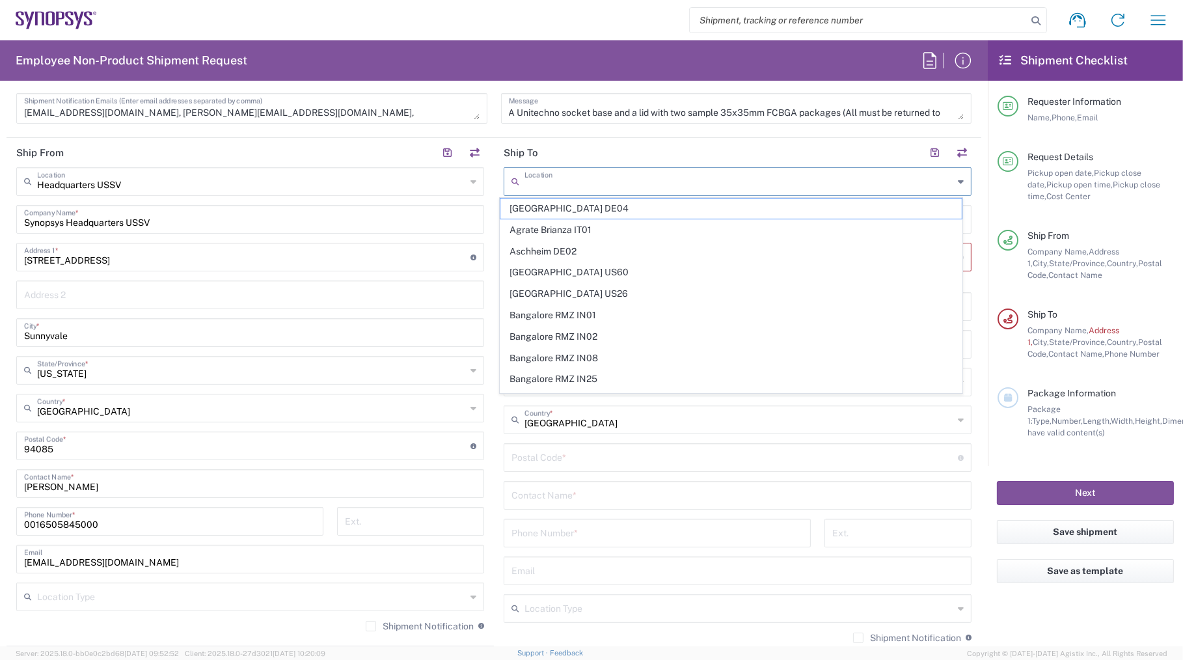
click at [944, 180] on input "text" at bounding box center [739, 180] width 429 height 23
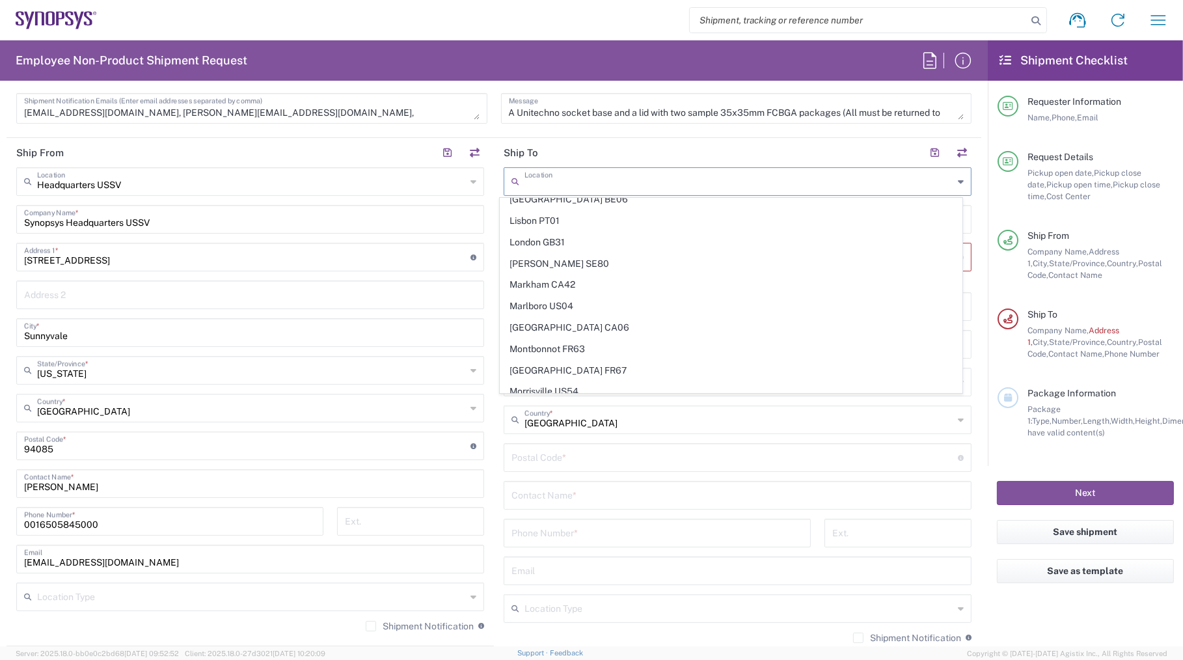
click at [707, 149] on header "Ship To" at bounding box center [737, 152] width 487 height 29
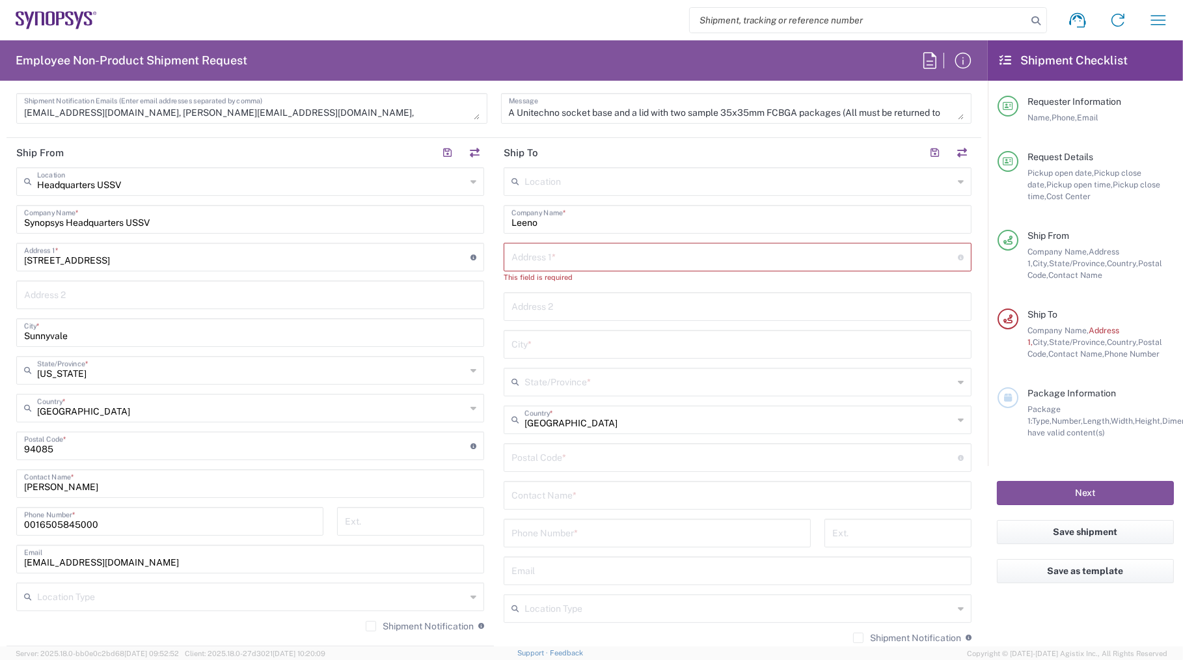
click at [520, 256] on input "text" at bounding box center [735, 256] width 446 height 23
click at [618, 256] on input "[STREET_ADDRESS]" at bounding box center [735, 256] width 446 height 23
type input "[STREET_ADDRESS]"
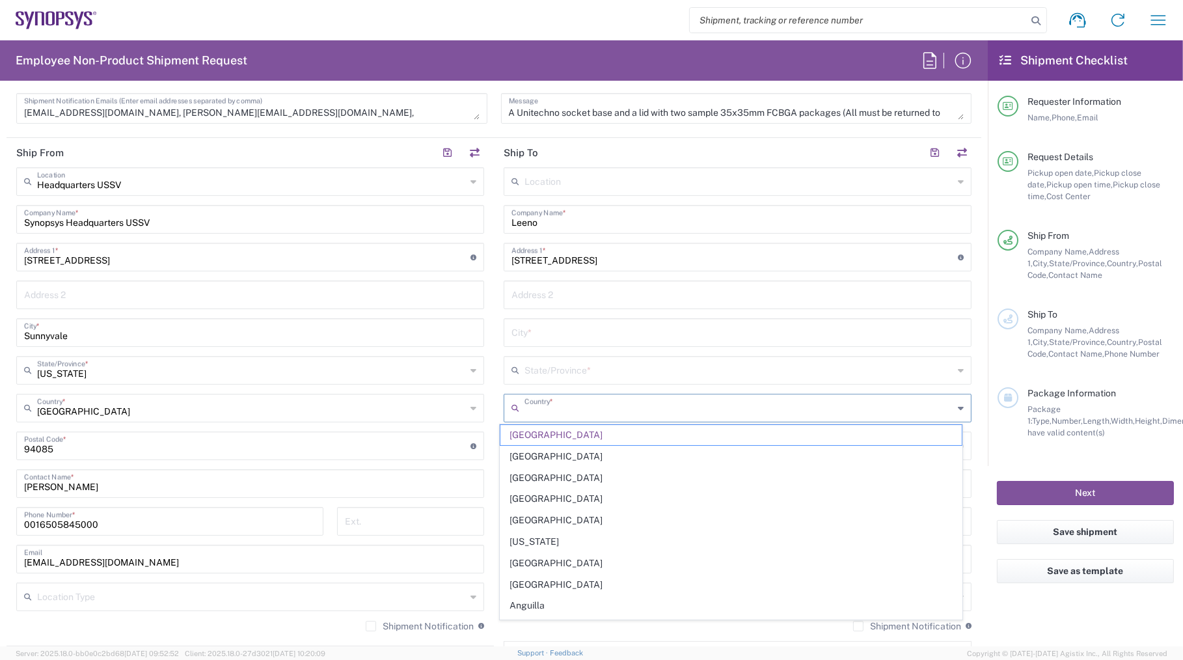
click at [608, 410] on input "text" at bounding box center [739, 407] width 429 height 23
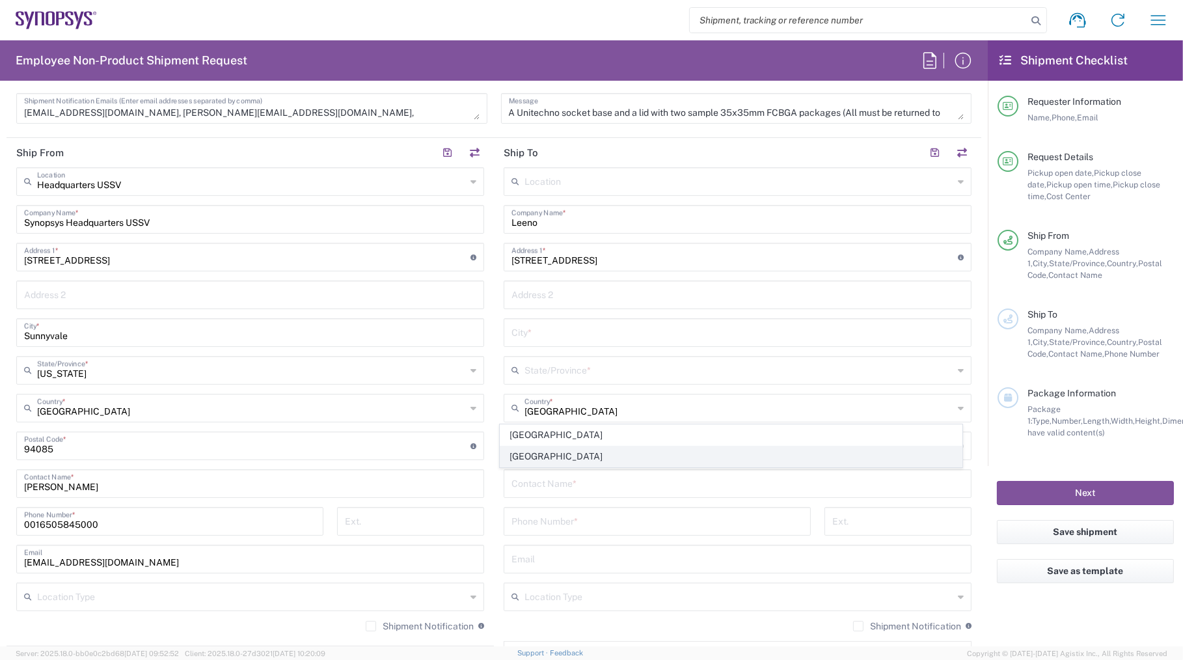
click at [524, 452] on span "[GEOGRAPHIC_DATA]" at bounding box center [730, 456] width 461 height 20
type input "[GEOGRAPHIC_DATA]"
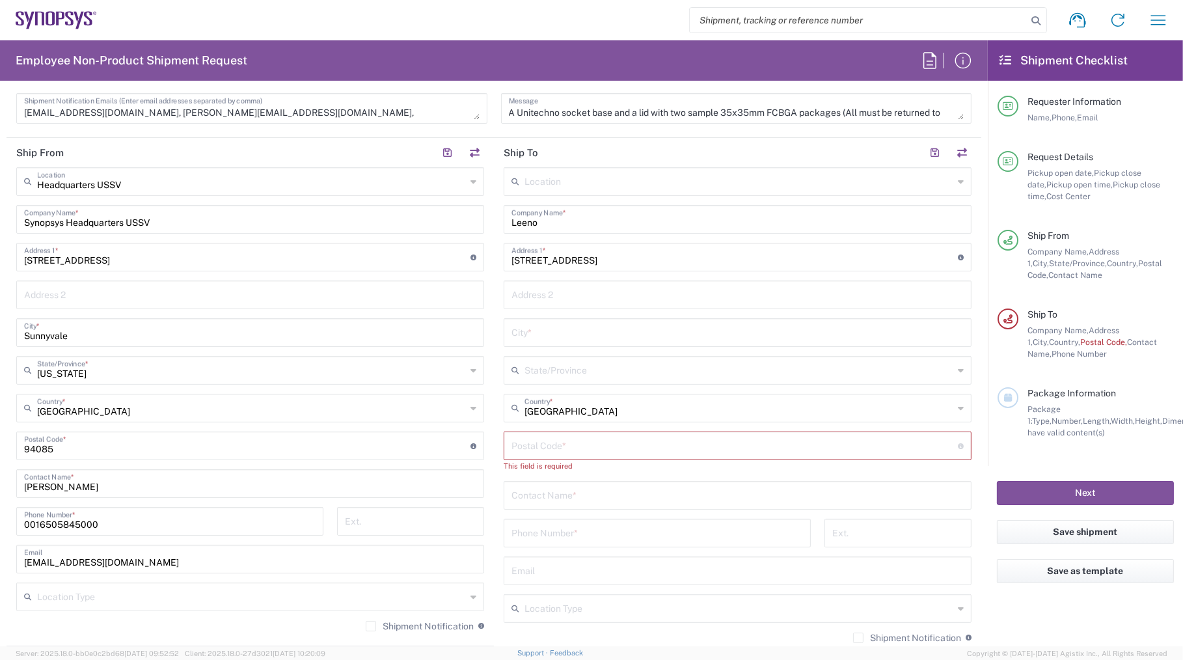
click at [704, 258] on input "[STREET_ADDRESS]" at bounding box center [735, 256] width 446 height 23
type input "[STREET_ADDRESS]"
click at [534, 330] on input "text" at bounding box center [738, 331] width 452 height 23
paste input "Basan"
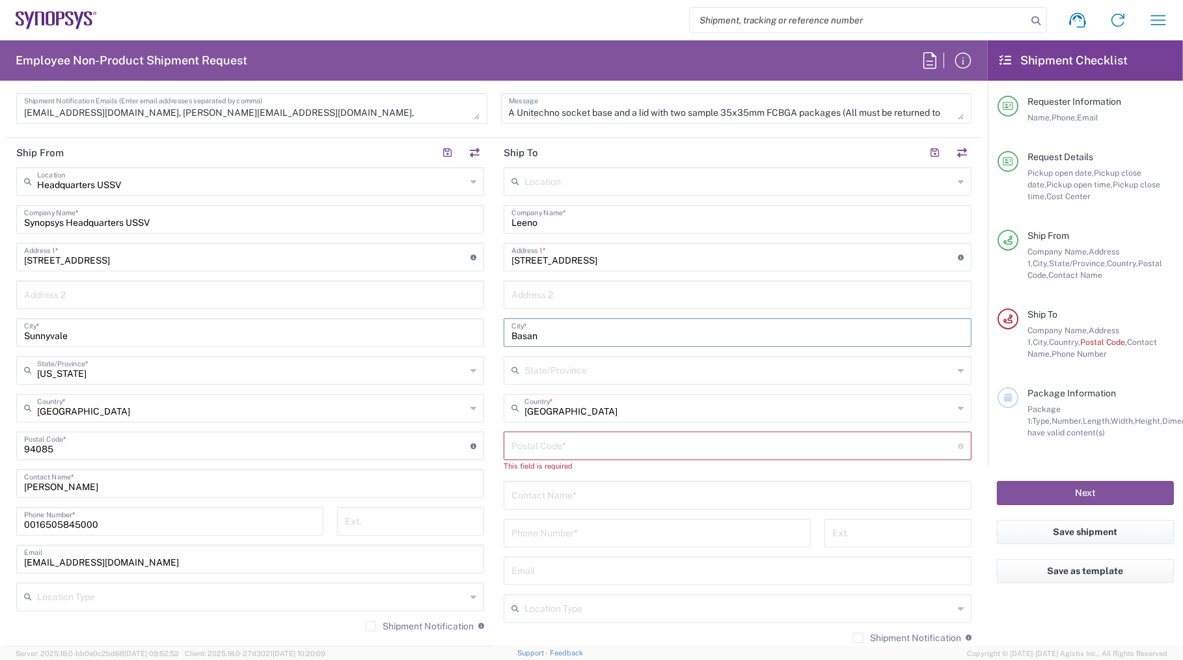
type input "Basan"
click at [741, 260] on input "[STREET_ADDRESS]" at bounding box center [735, 256] width 446 height 23
type input "[STREET_ADDRESS]"
click at [525, 444] on input "undefined" at bounding box center [735, 444] width 446 height 23
paste input "46748"
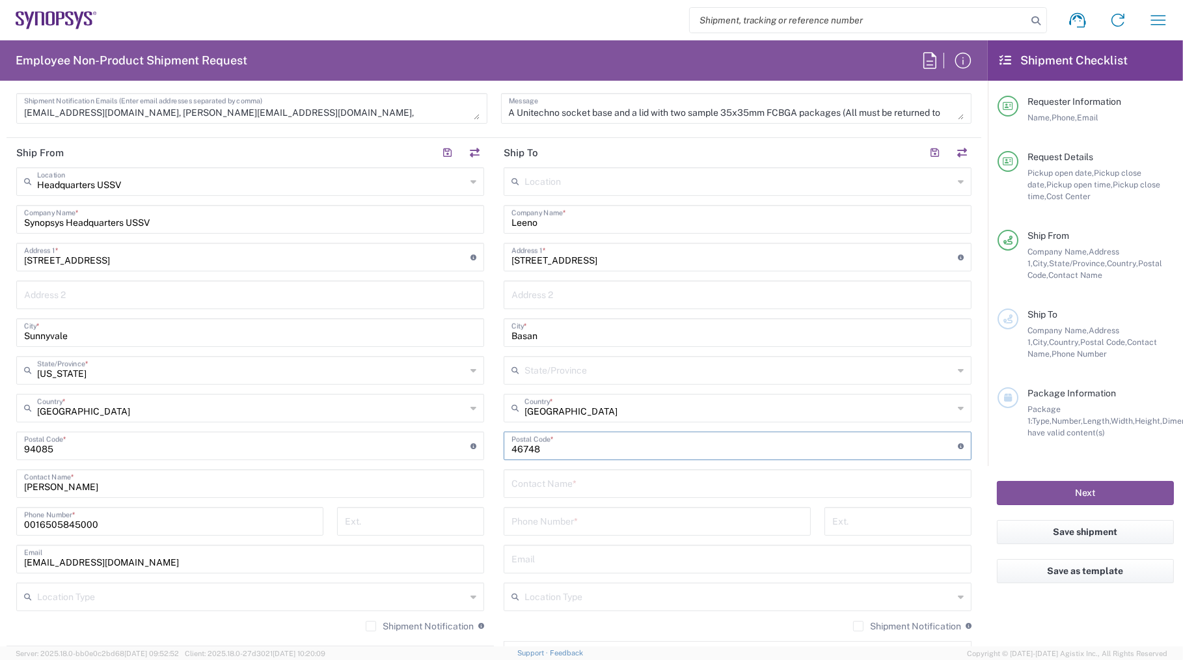
type input "46748"
click at [1009, 454] on div "Package Information Package 1: Type, Number, Length, Width, Height, Dimension, …" at bounding box center [1086, 426] width 176 height 79
click at [571, 477] on input "text" at bounding box center [738, 482] width 452 height 23
click at [532, 487] on input "text" at bounding box center [738, 482] width 452 height 23
type input "녀"
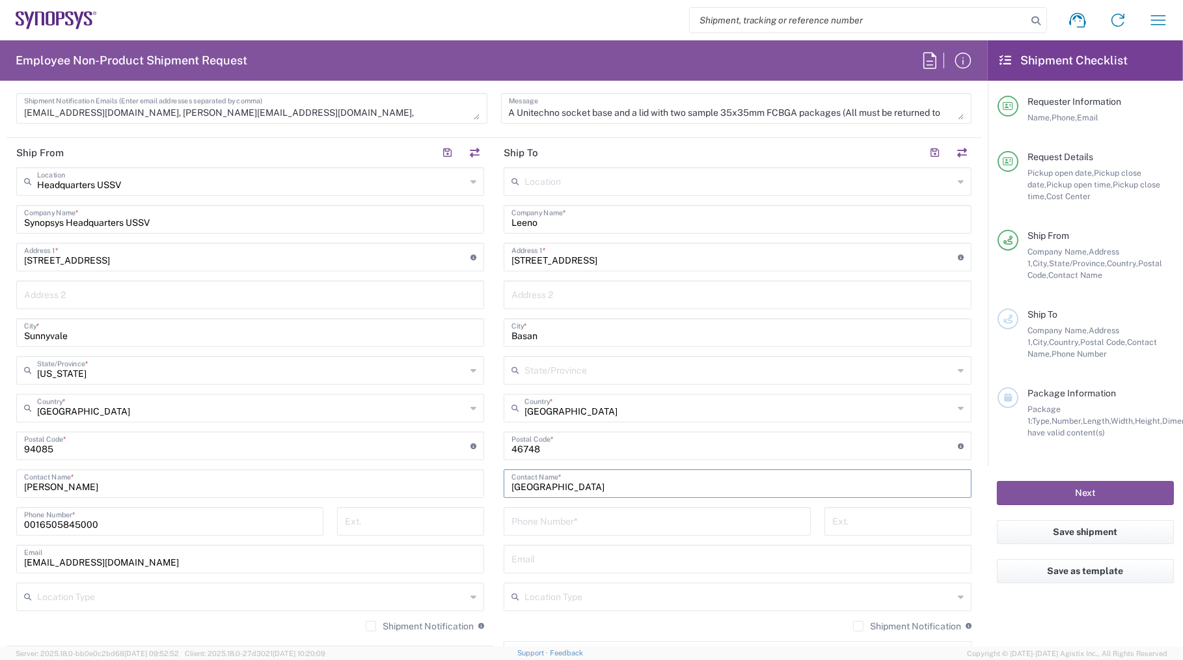
type input "[GEOGRAPHIC_DATA]"
click at [538, 521] on input "tel" at bounding box center [658, 520] width 292 height 23
paste input "[PHONE_NUMBER]"
type input "[PHONE_NUMBER]"
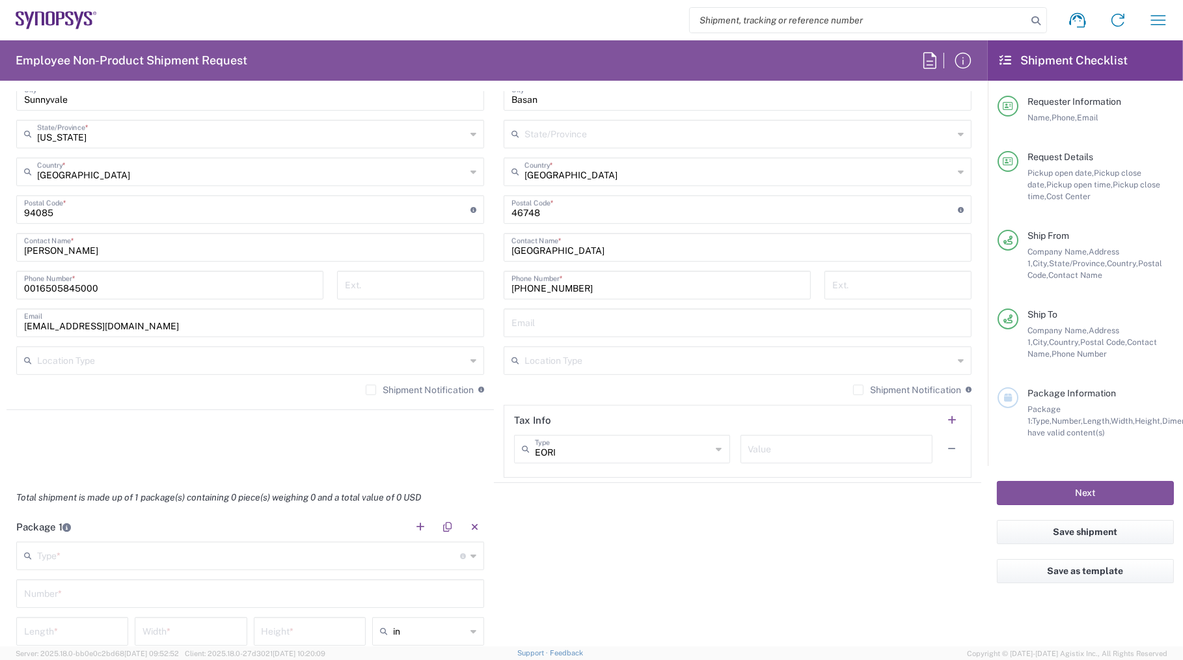
click at [588, 513] on div "Package 1 Type * Material used to package goods Bale(s) Basket(s) Bolt(s) Bottl…" at bounding box center [494, 633] width 975 height 243
click at [167, 449] on agx-shipment-stop-widget "Ship From Headquarters USSV Location Headquarters [GEOGRAPHIC_DATA] Agrate Bria…" at bounding box center [250, 192] width 487 height 581
click at [717, 446] on icon at bounding box center [720, 449] width 6 height 21
click at [550, 538] on span "TIN" at bounding box center [616, 540] width 211 height 20
type input "TIN"
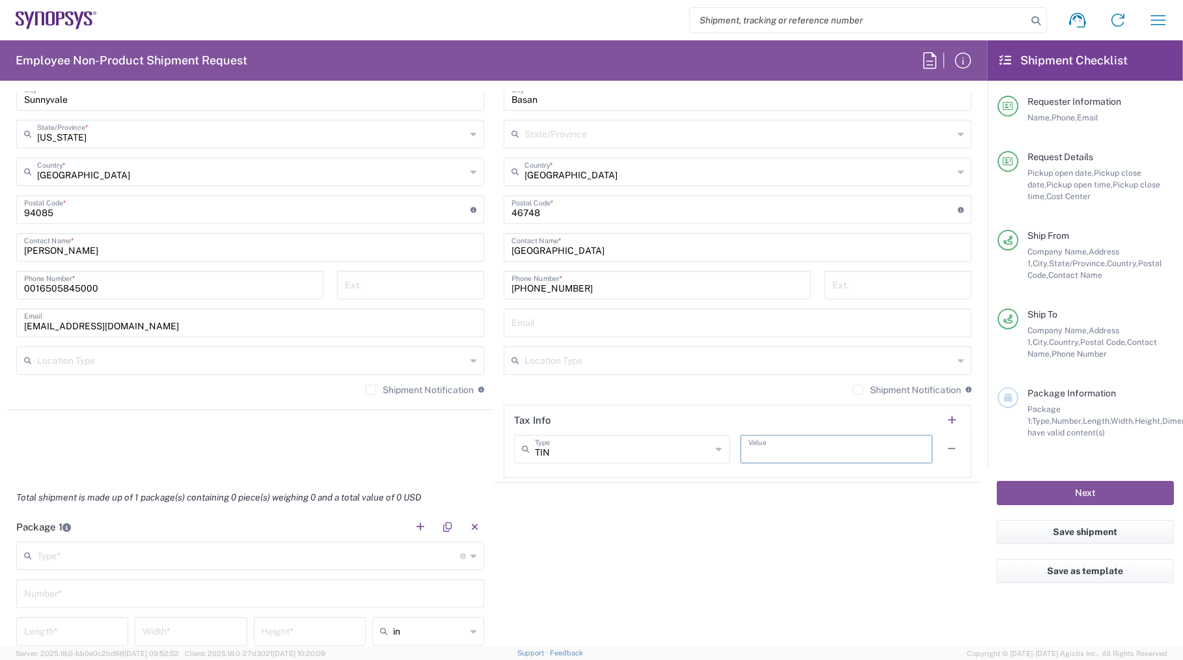
click at [753, 449] on input "text" at bounding box center [836, 448] width 177 height 23
click at [716, 522] on div "Package 1 Type * Material used to package goods Bale(s) Basket(s) Bolt(s) Bottl…" at bounding box center [494, 633] width 975 height 243
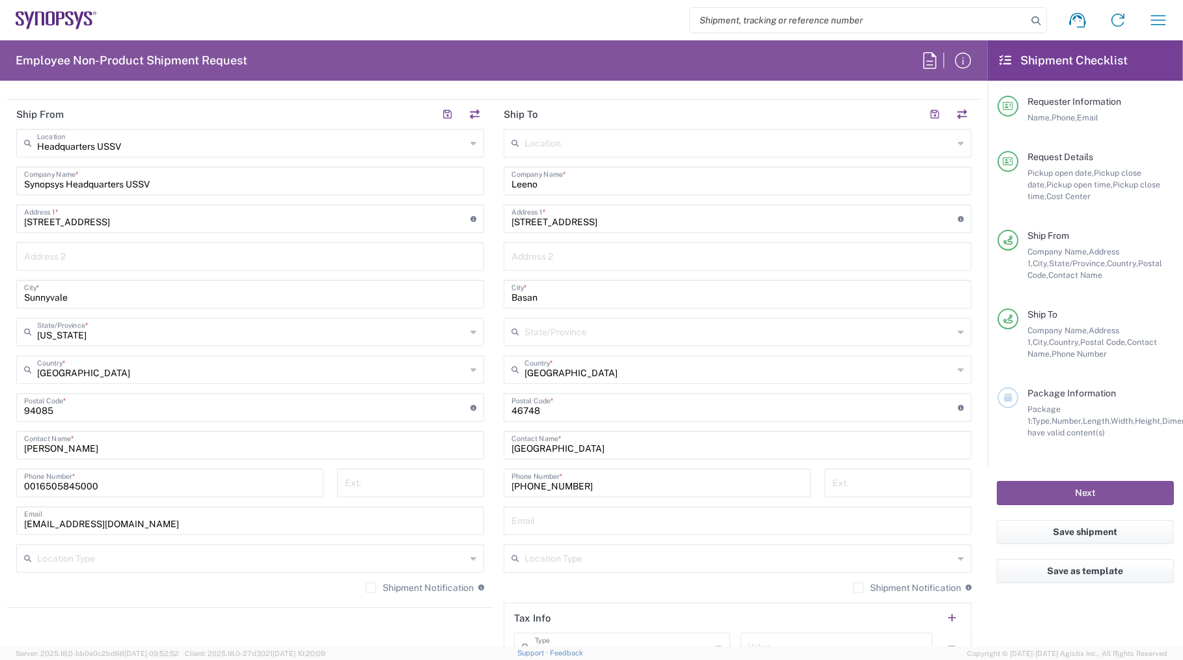
scroll to position [592, 0]
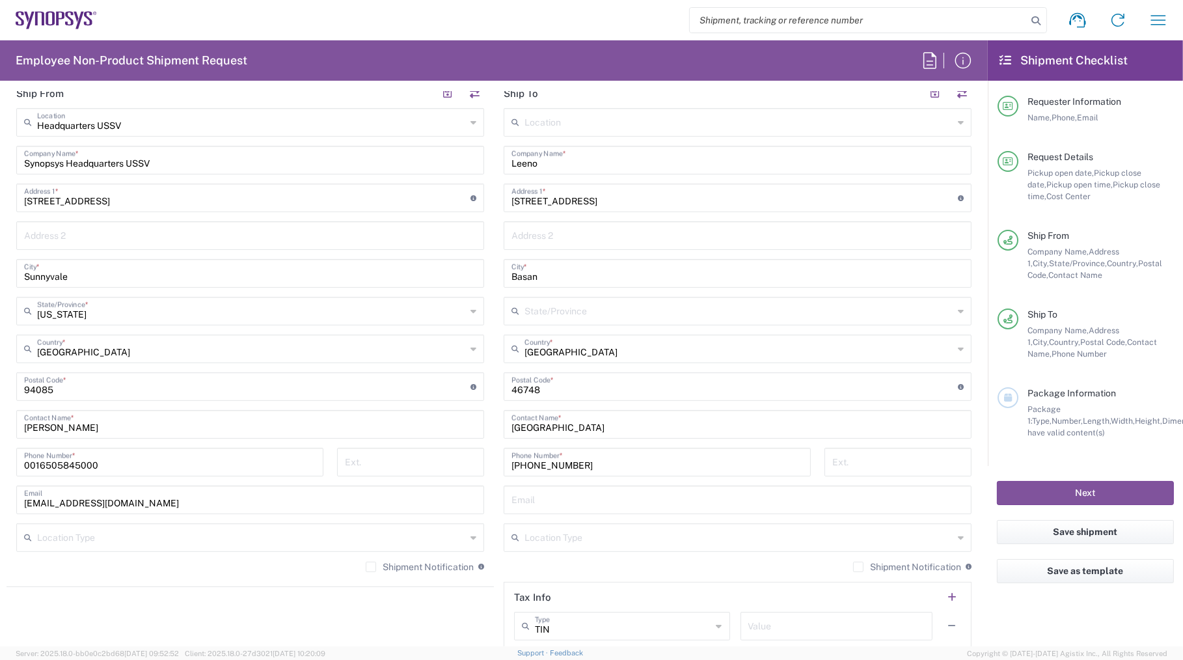
click at [1028, 618] on agx-form-checklist "Shipment Checklist Requester Information Name, Phone, Email Request Details Pic…" at bounding box center [1085, 343] width 195 height 606
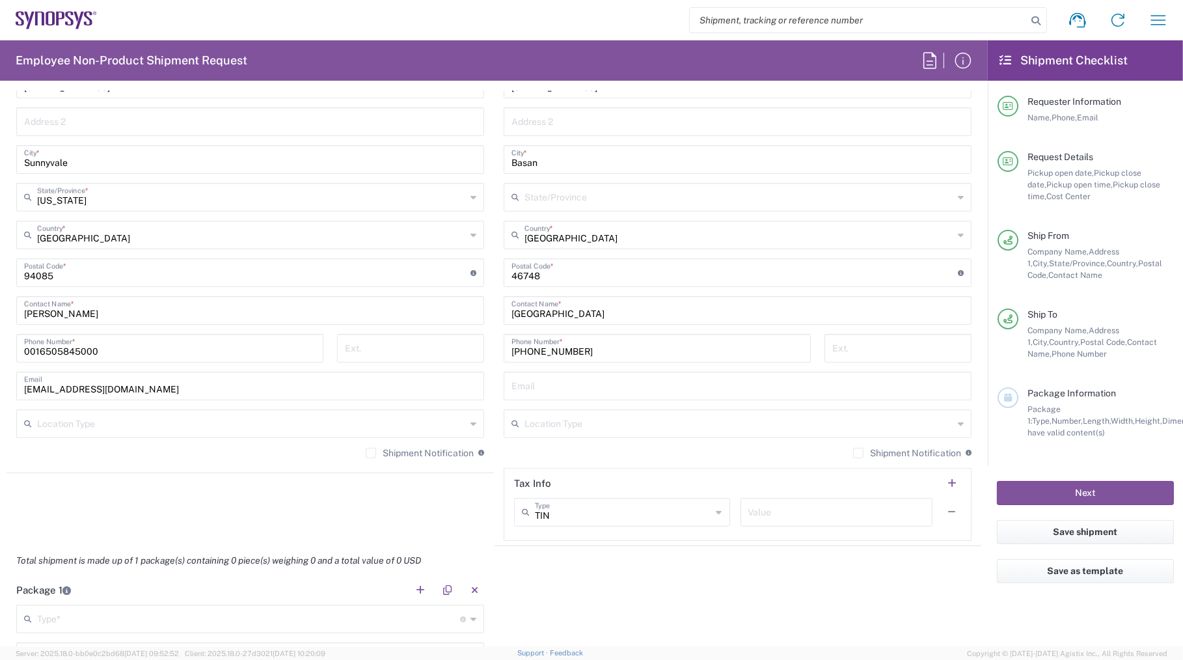
scroll to position [709, 0]
click at [1080, 530] on button "Save shipment" at bounding box center [1085, 532] width 177 height 24
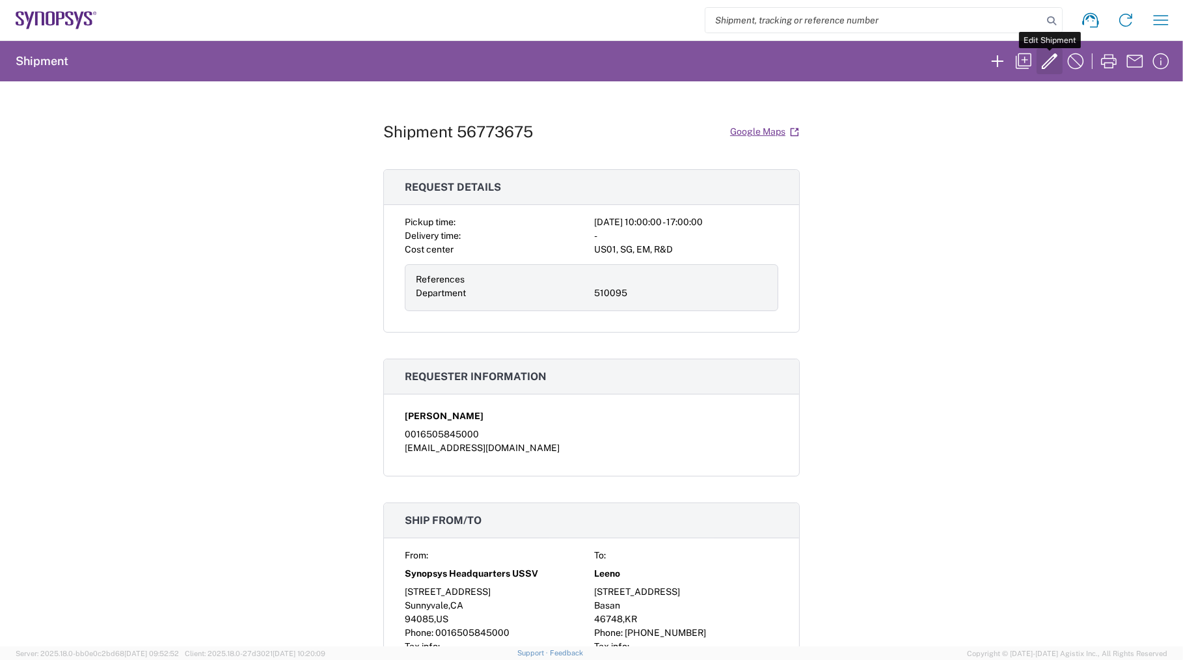
click at [1046, 61] on icon "button" at bounding box center [1049, 61] width 21 height 21
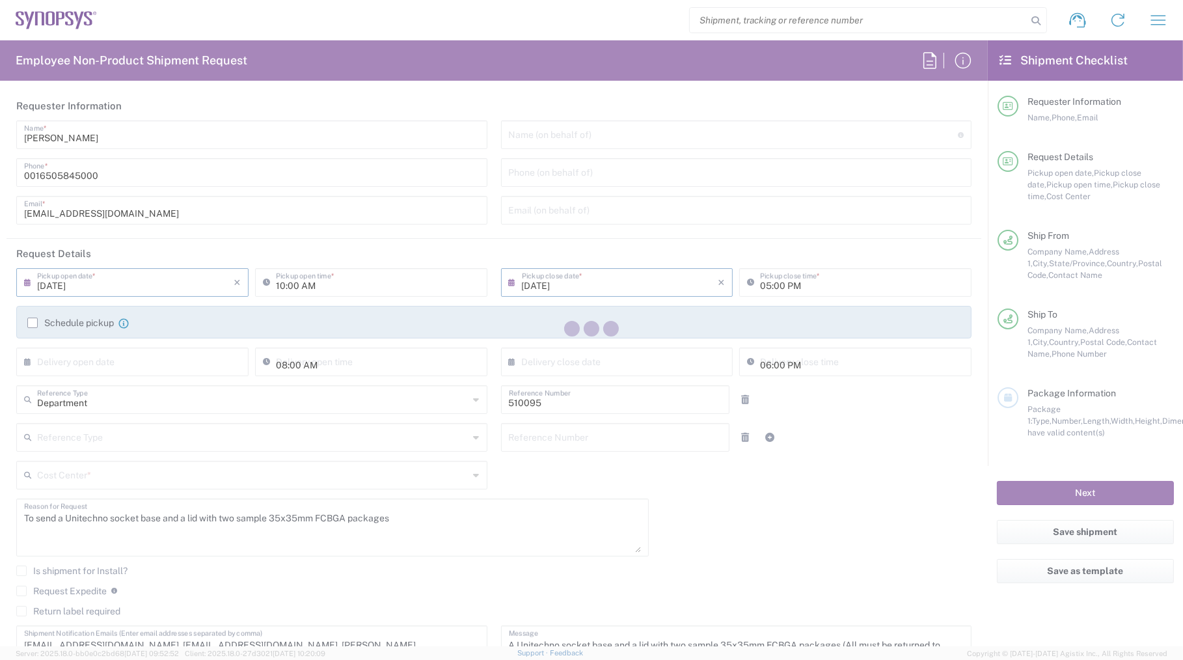
type input "[US_STATE]"
type input "Your Packaging"
type input "US01, SG, EM, R&D 510095"
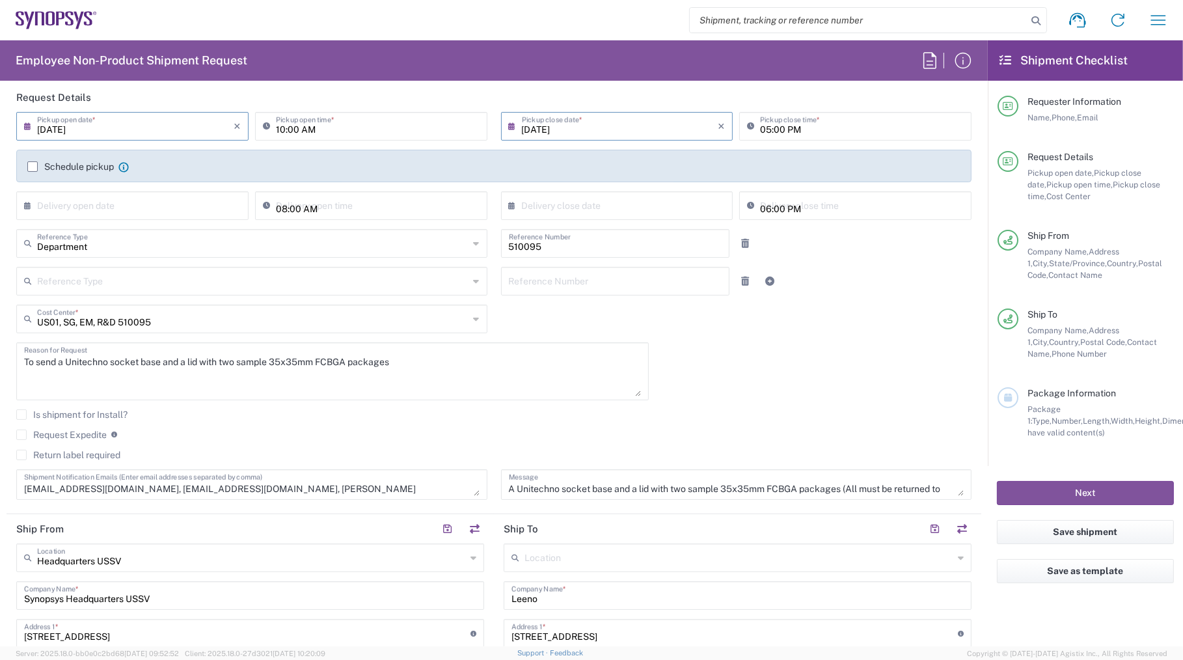
scroll to position [177, 0]
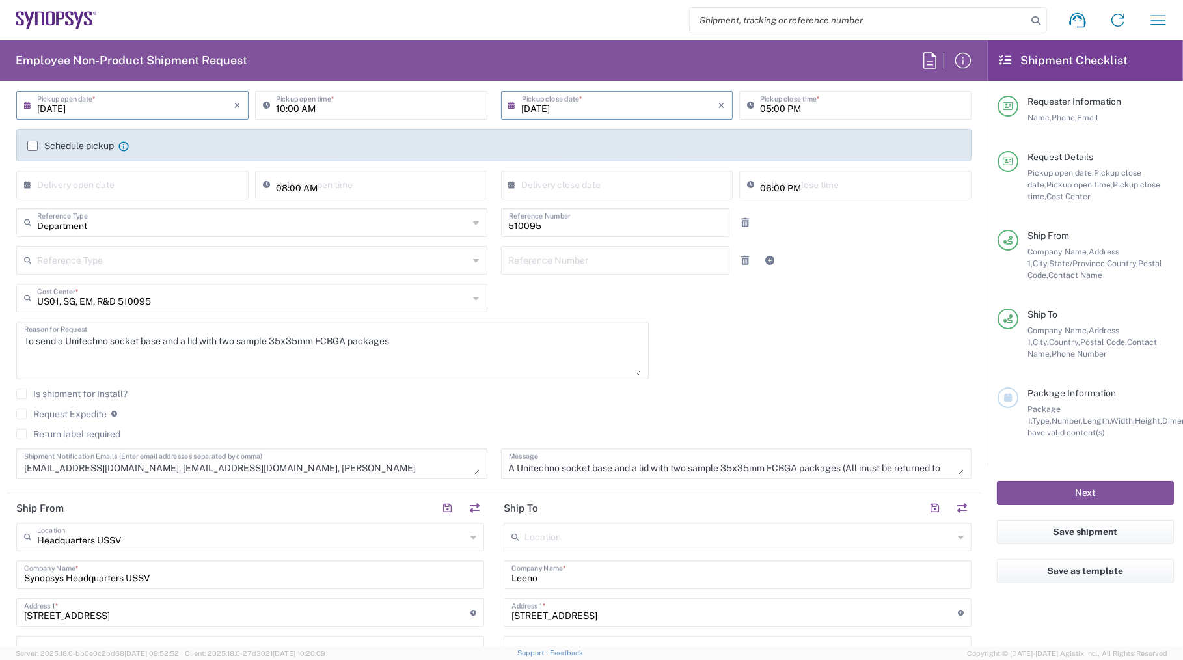
click at [400, 342] on textarea "To send a Unitechno socket base and a lid with two sample 35x35mm FCBGA packages" at bounding box center [332, 350] width 617 height 50
type textarea "To send a Unitechno socket base and a lid with two sample 35x35mm FCBGA package…"
click at [601, 398] on div "Is shipment for Install?" at bounding box center [493, 399] width 955 height 20
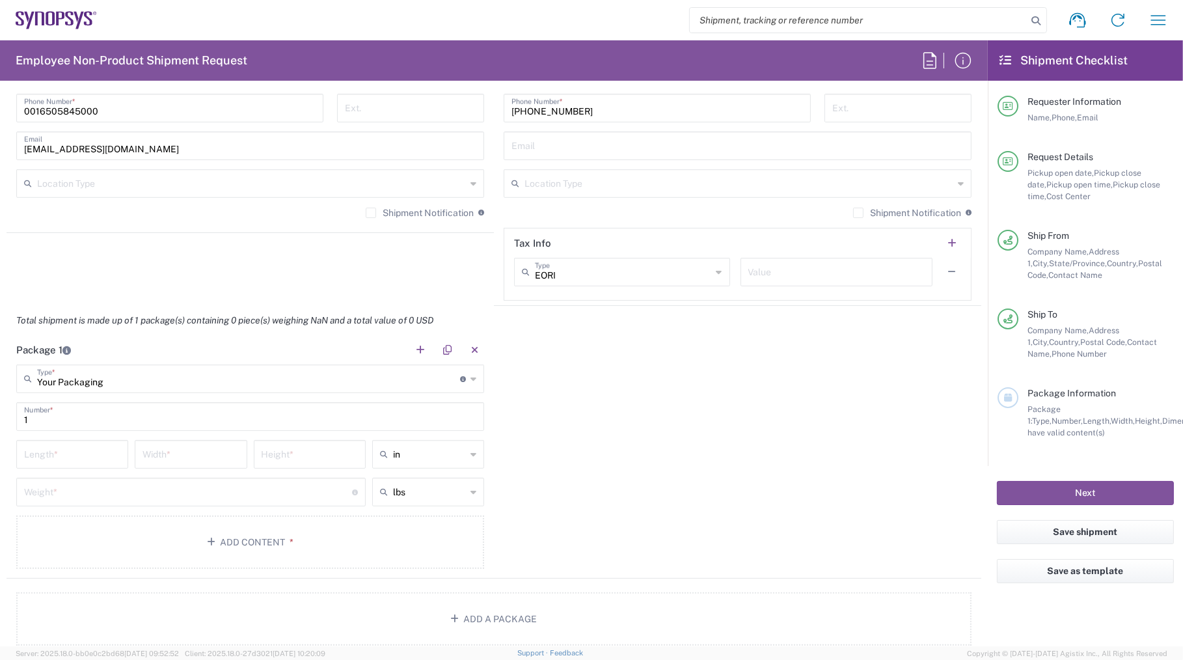
scroll to position [946, 0]
click at [708, 267] on div "EORI Type" at bounding box center [622, 271] width 216 height 29
click at [527, 357] on span "TIN" at bounding box center [616, 362] width 211 height 20
type input "TIN"
click at [784, 273] on input "text" at bounding box center [836, 270] width 177 height 23
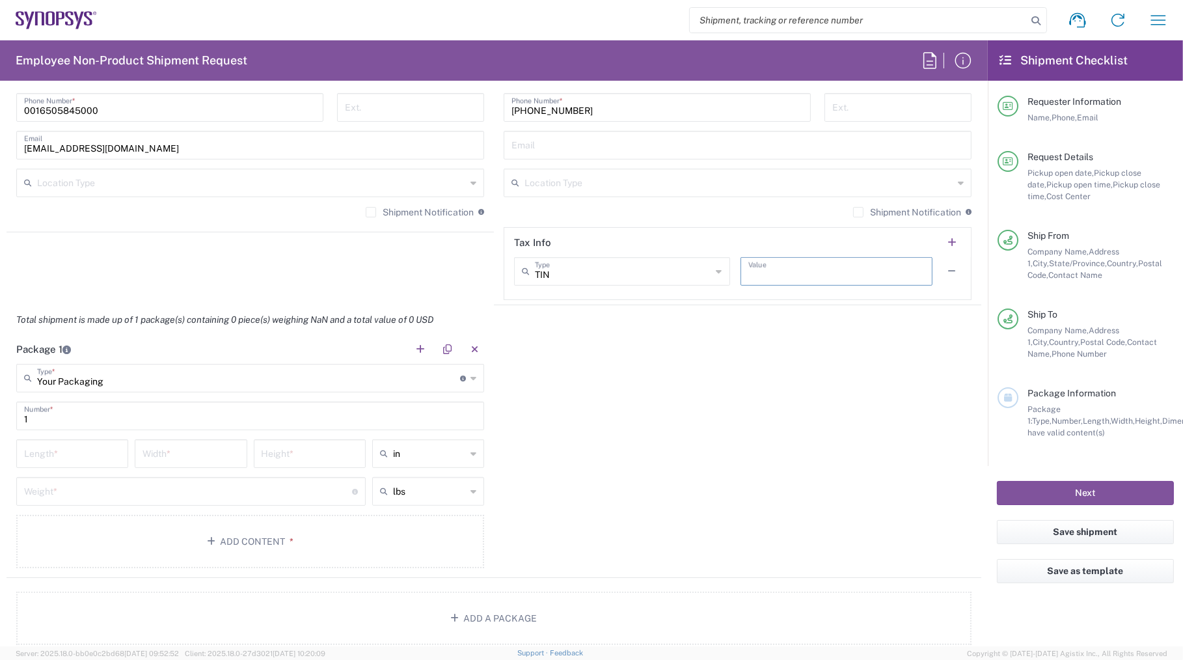
paste input "[US_EMPLOYER_IDENTIFICATION_NUMBER]"
type input "[US_EMPLOYER_IDENTIFICATION_NUMBER]"
click at [693, 419] on div "Package 1 Your Packaging Type * Material used to package goods Your Packaging B…" at bounding box center [494, 456] width 975 height 243
click at [567, 409] on div "Package 1 Your Packaging Type * Material used to package goods Your Packaging B…" at bounding box center [494, 456] width 975 height 243
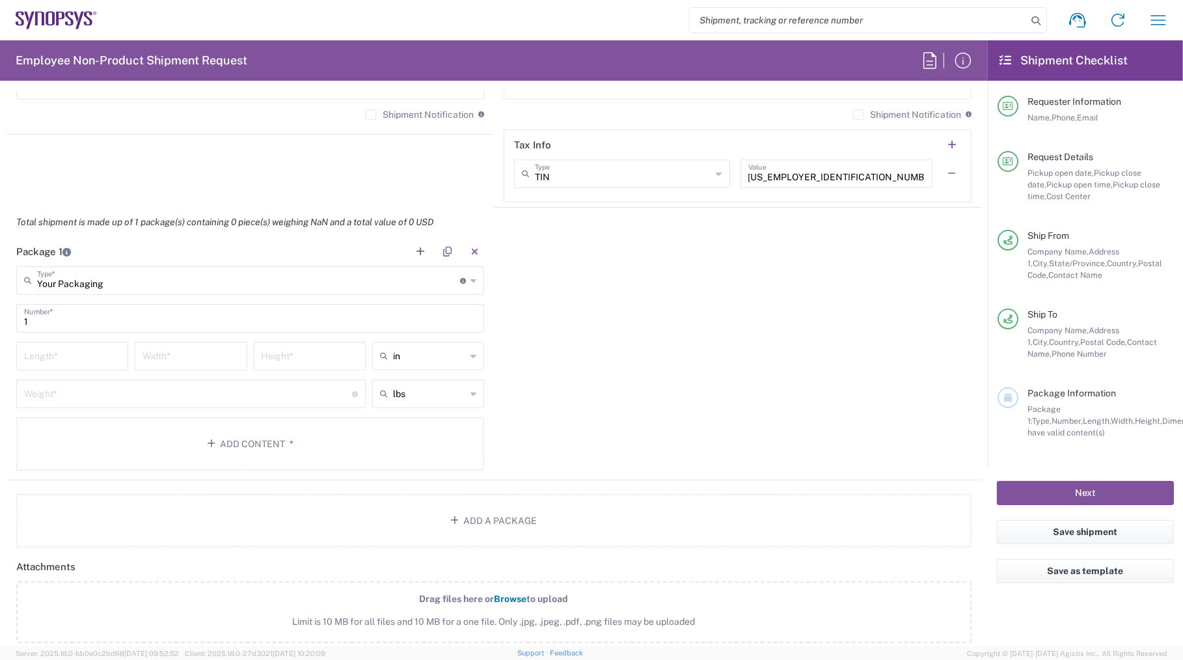
scroll to position [1065, 0]
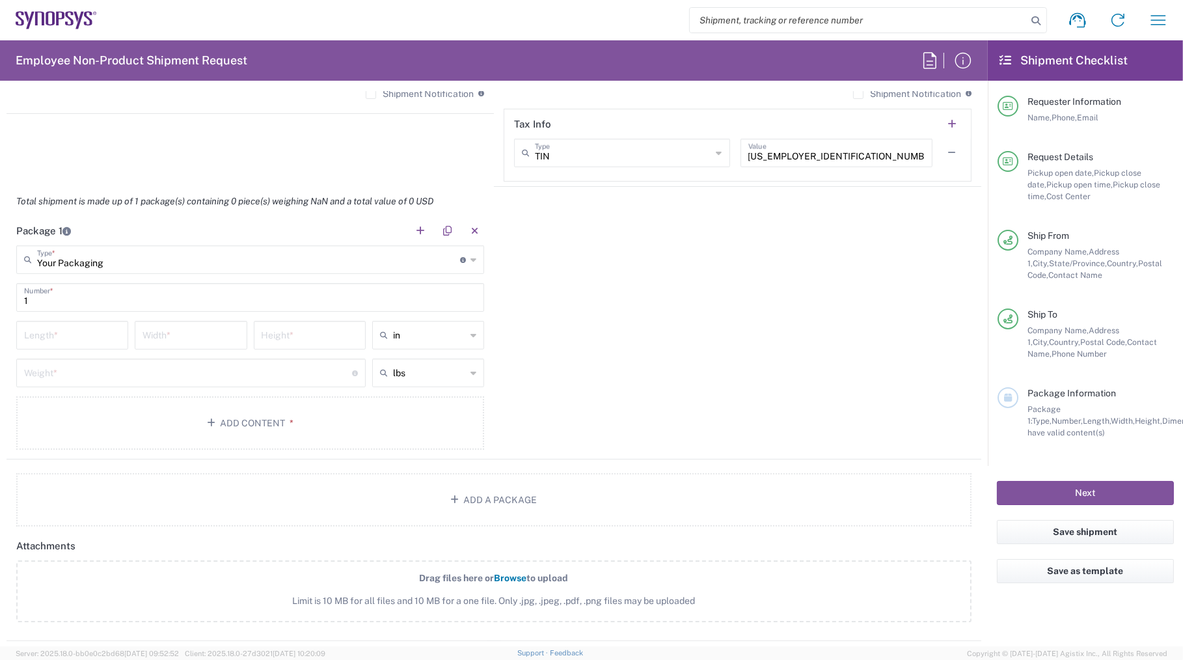
click at [80, 331] on input "number" at bounding box center [72, 334] width 96 height 23
type input "16"
click at [159, 336] on input "number" at bounding box center [191, 334] width 96 height 23
type input "10"
click at [308, 327] on input "number" at bounding box center [310, 334] width 96 height 23
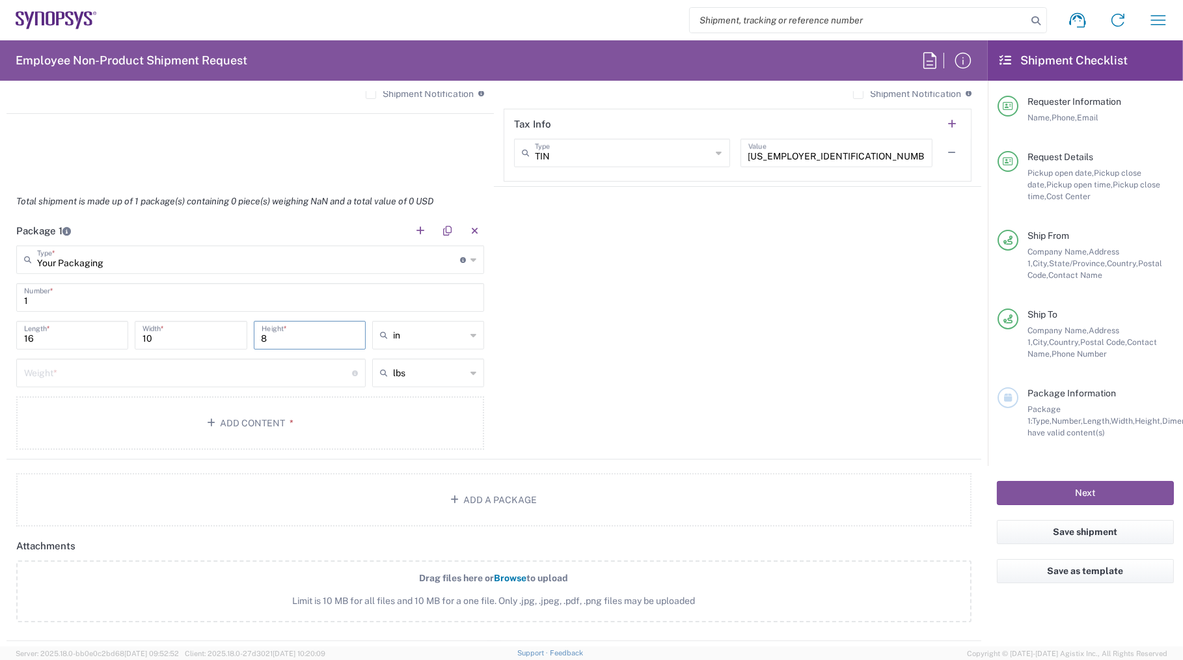
type input "8"
click at [189, 365] on input "number" at bounding box center [188, 372] width 328 height 23
click at [780, 380] on div "Package 1 Your Packaging Type * Material used to package goods Your Packaging B…" at bounding box center [494, 337] width 975 height 243
